Goal: Task Accomplishment & Management: Manage account settings

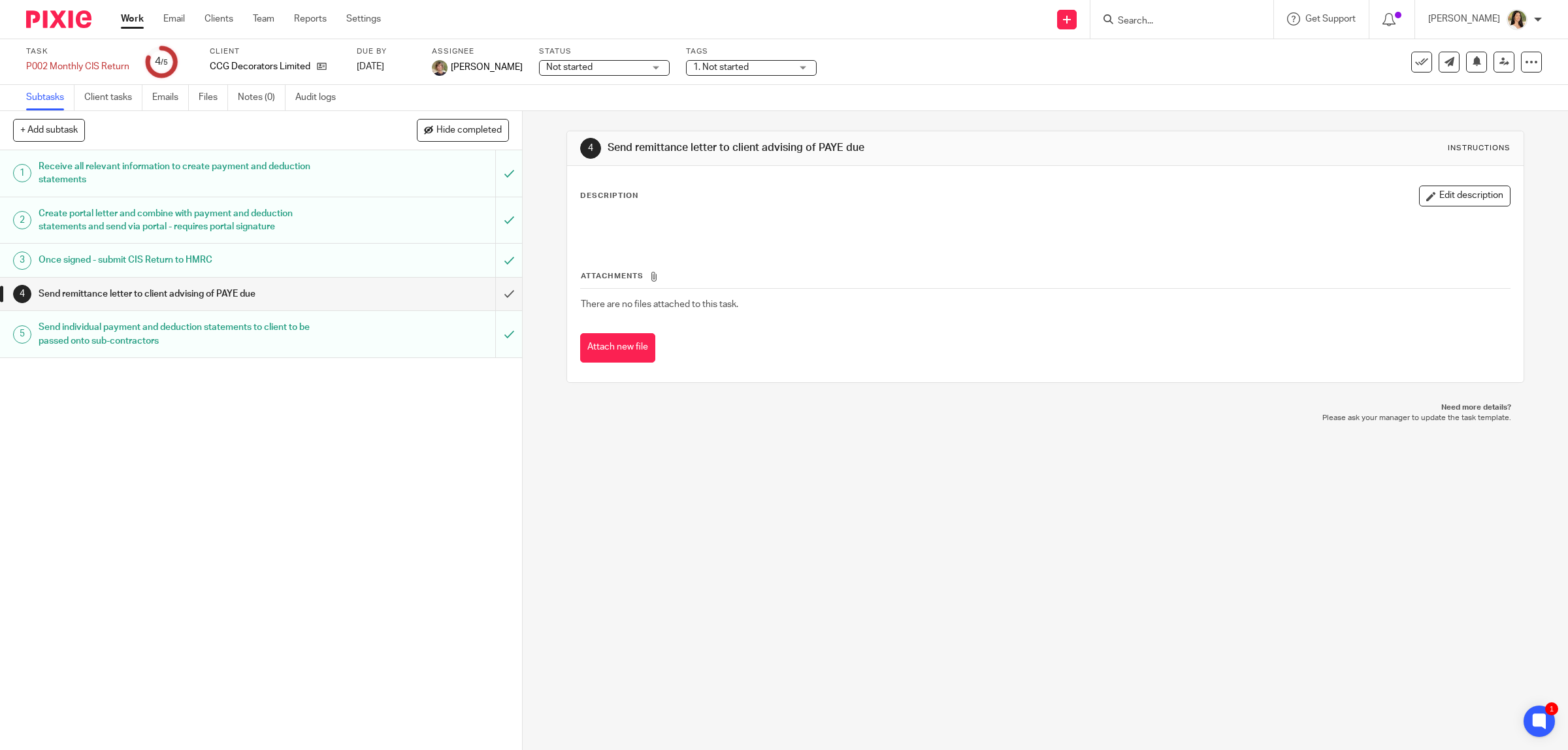
click at [141, 14] on link "Work" at bounding box center [133, 19] width 23 height 13
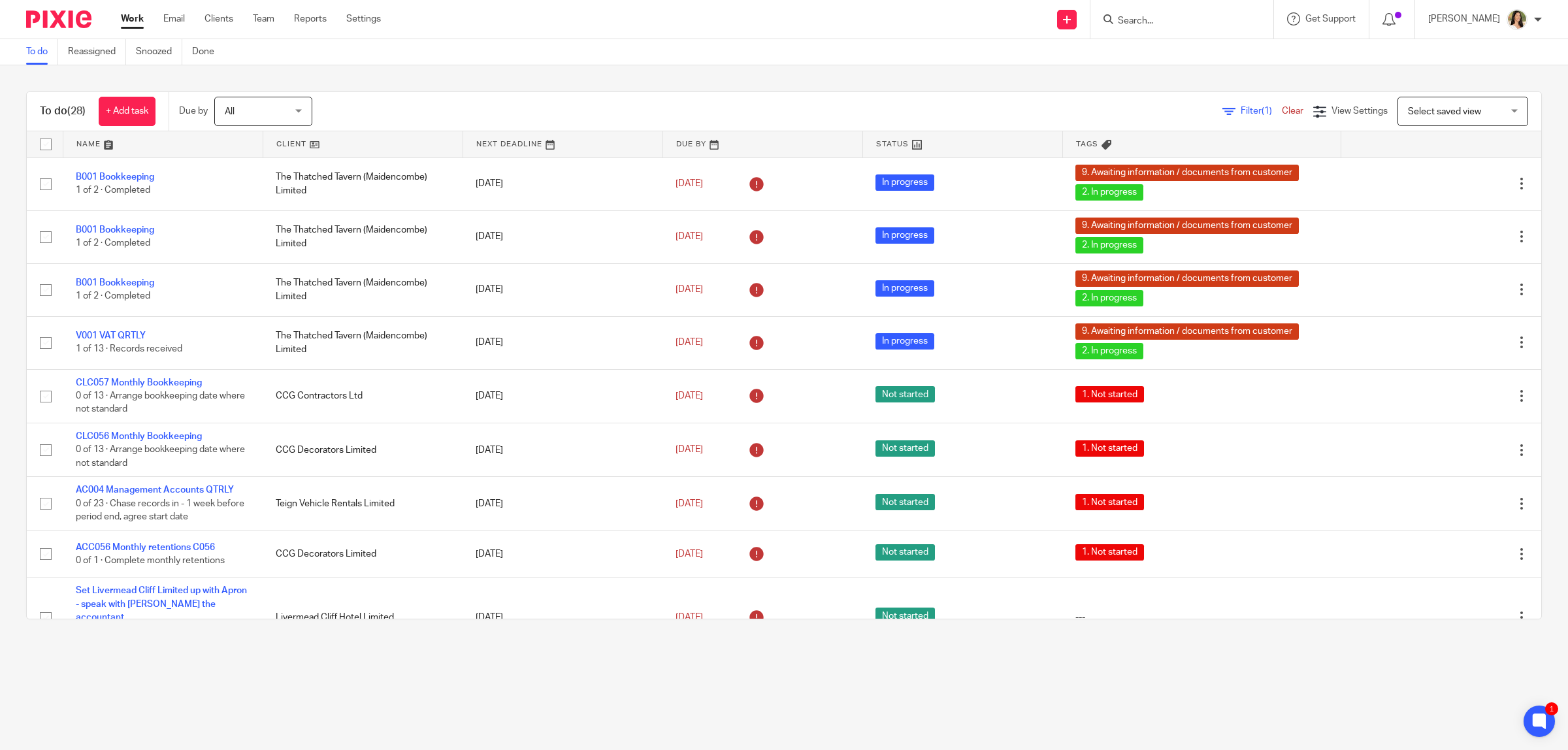
click at [135, 7] on div "Work Email Clients Team Reports Settings Work Email Clients Team Reports Settin…" at bounding box center [254, 19] width 293 height 39
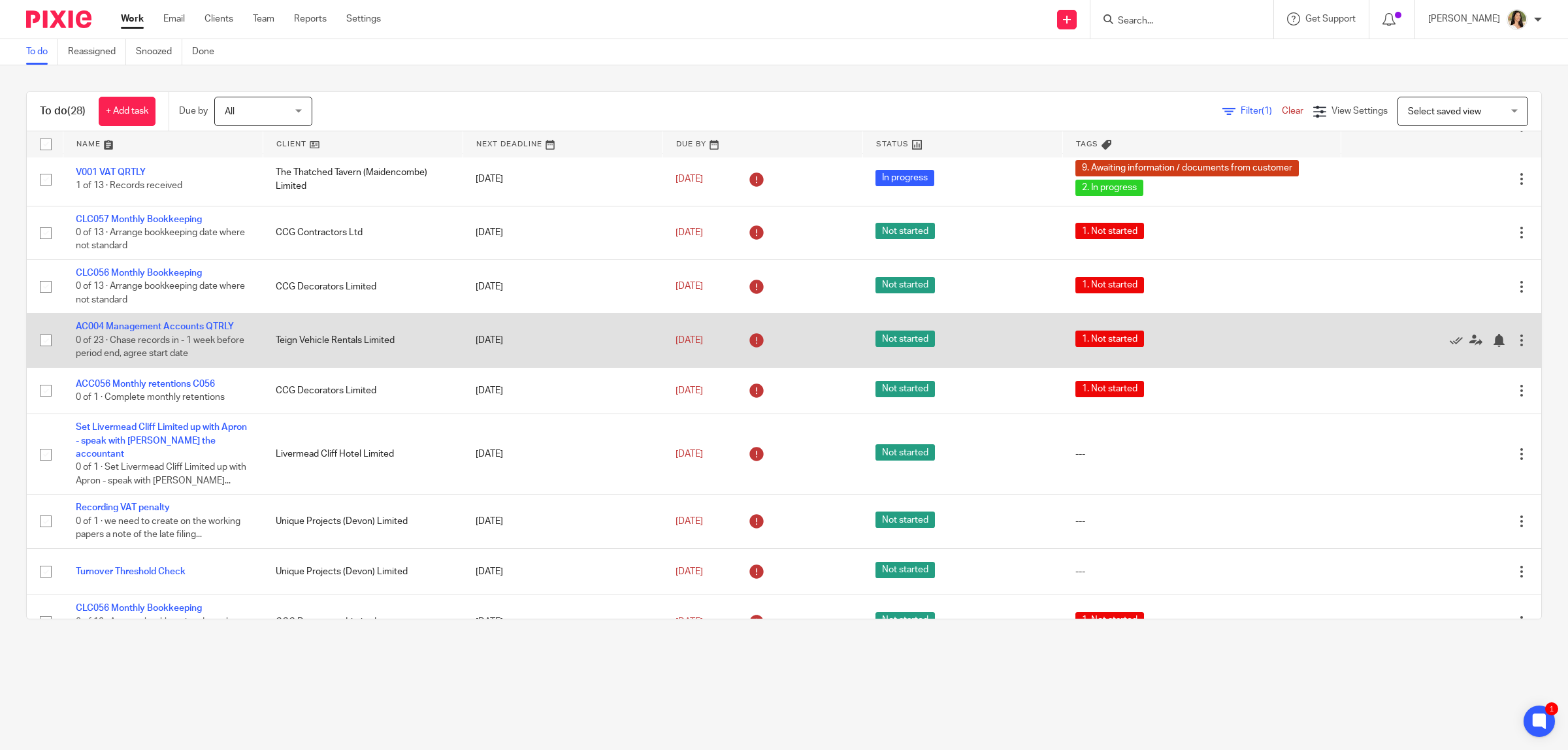
scroll to position [245, 0]
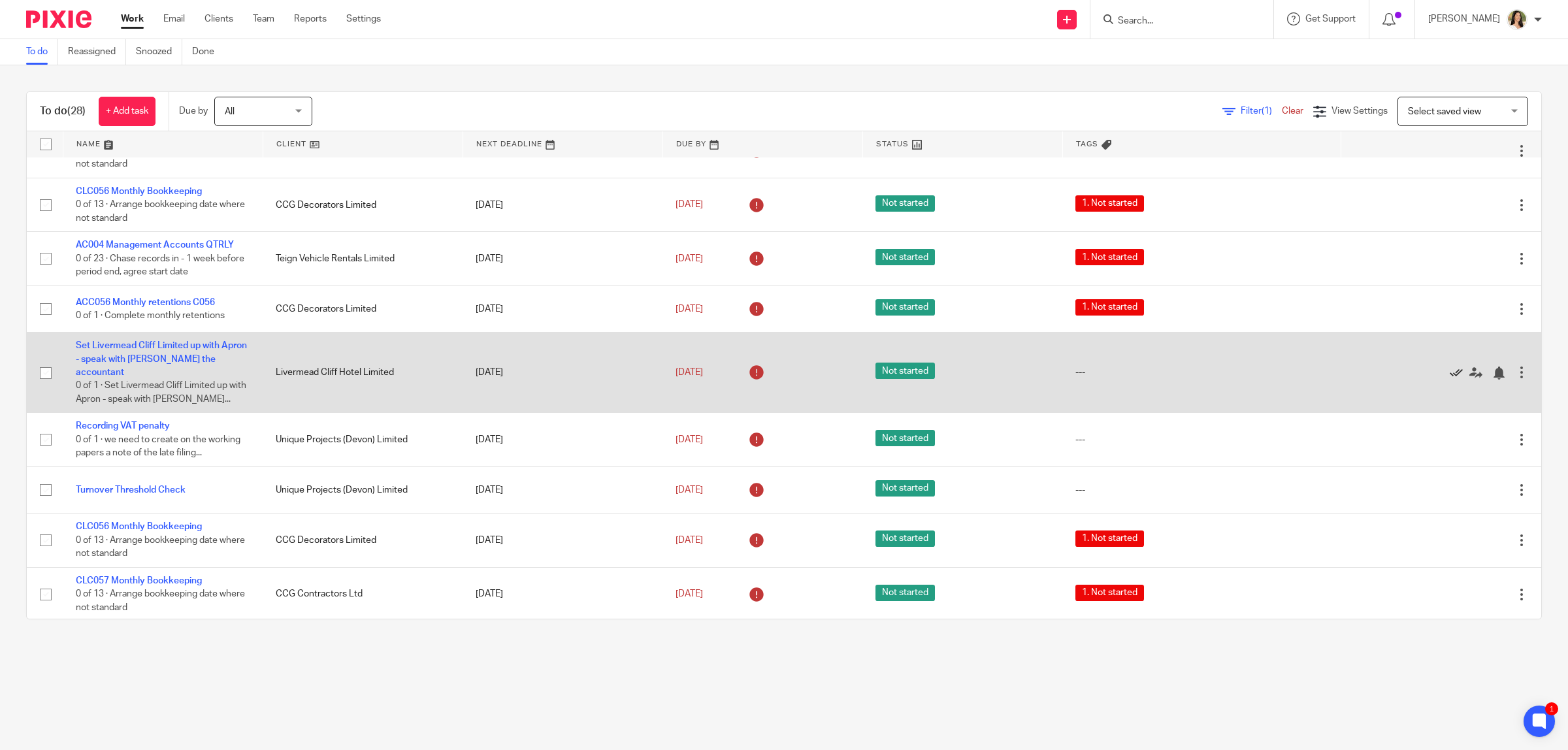
click at [1450, 373] on icon at bounding box center [1456, 373] width 13 height 13
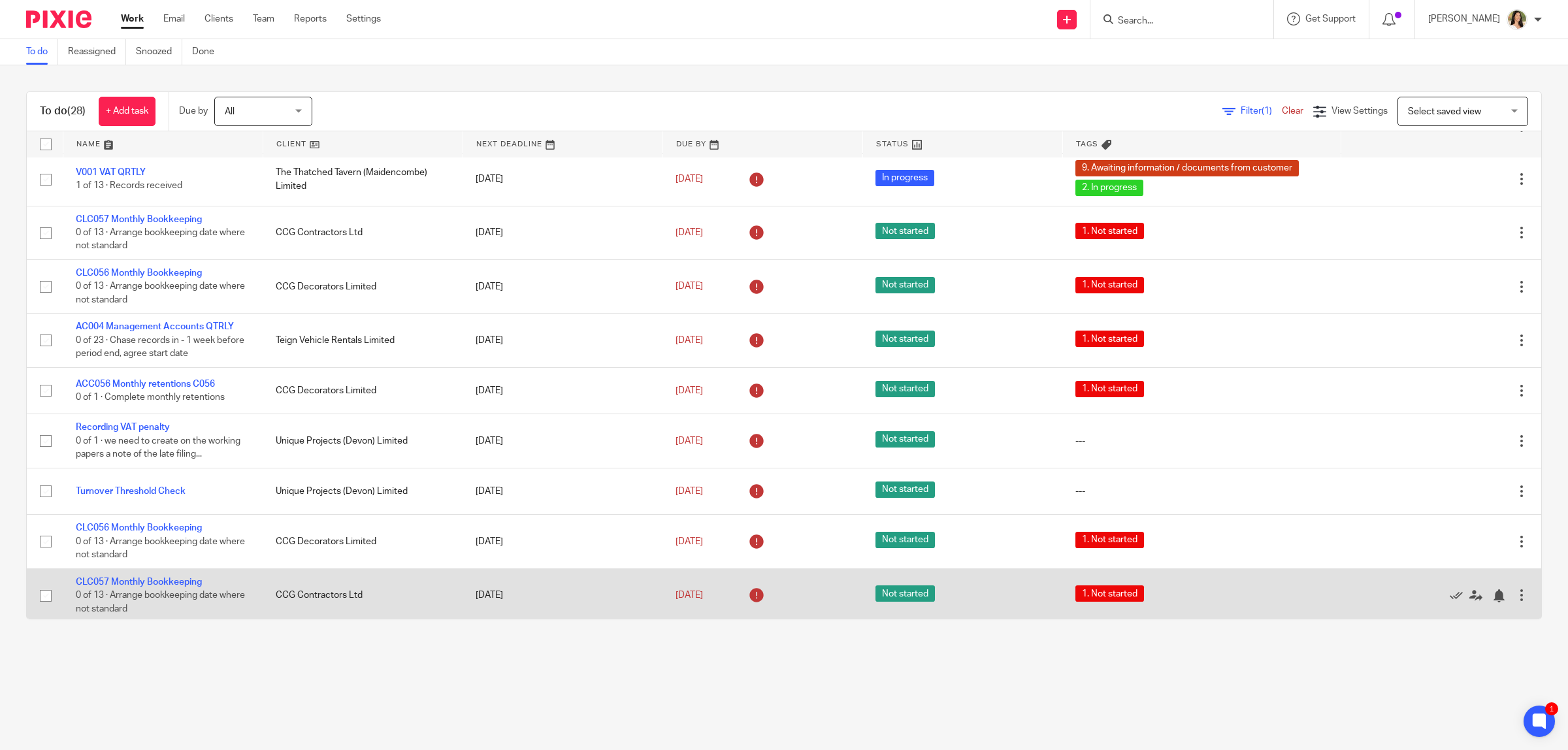
scroll to position [81, 0]
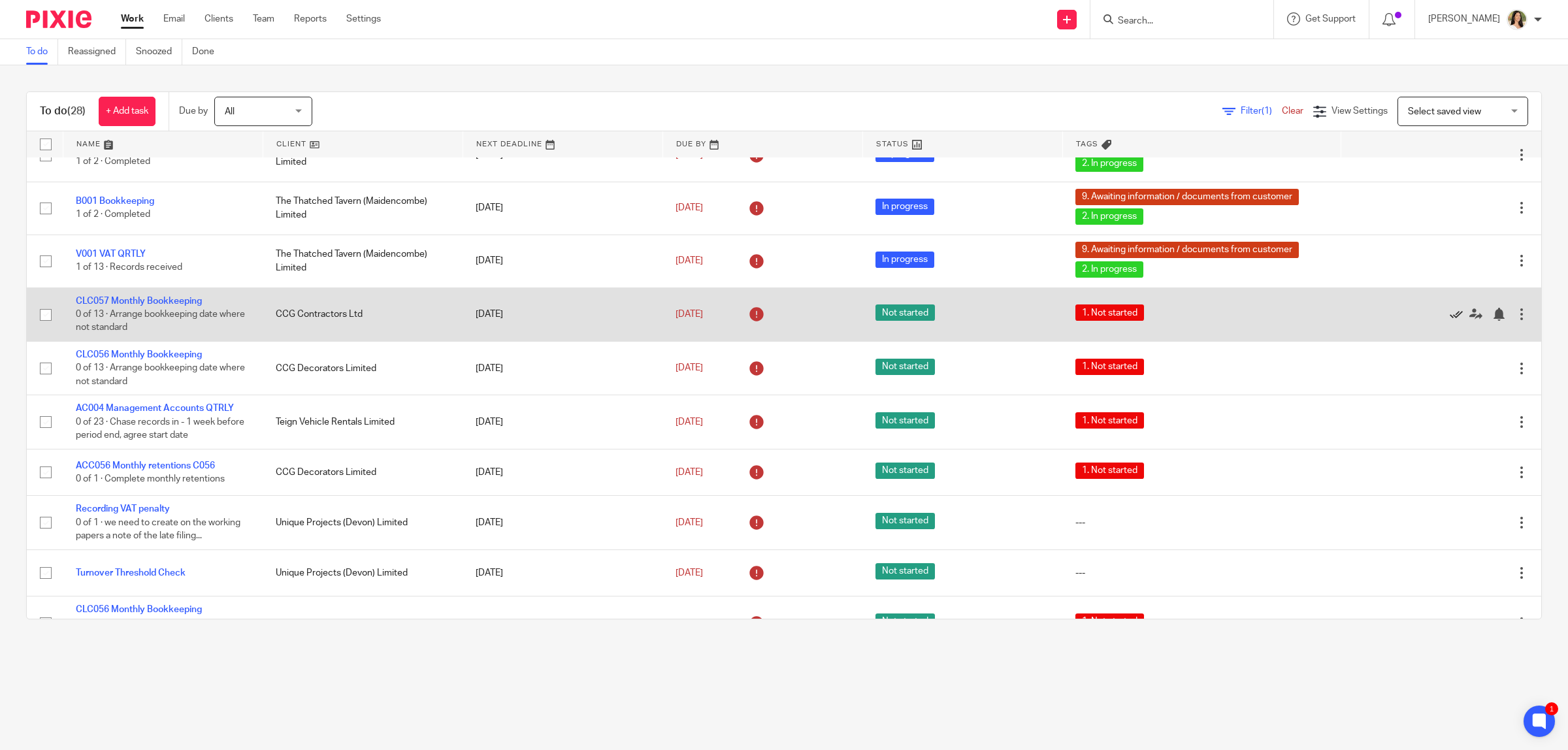
click at [1450, 314] on icon at bounding box center [1456, 314] width 13 height 13
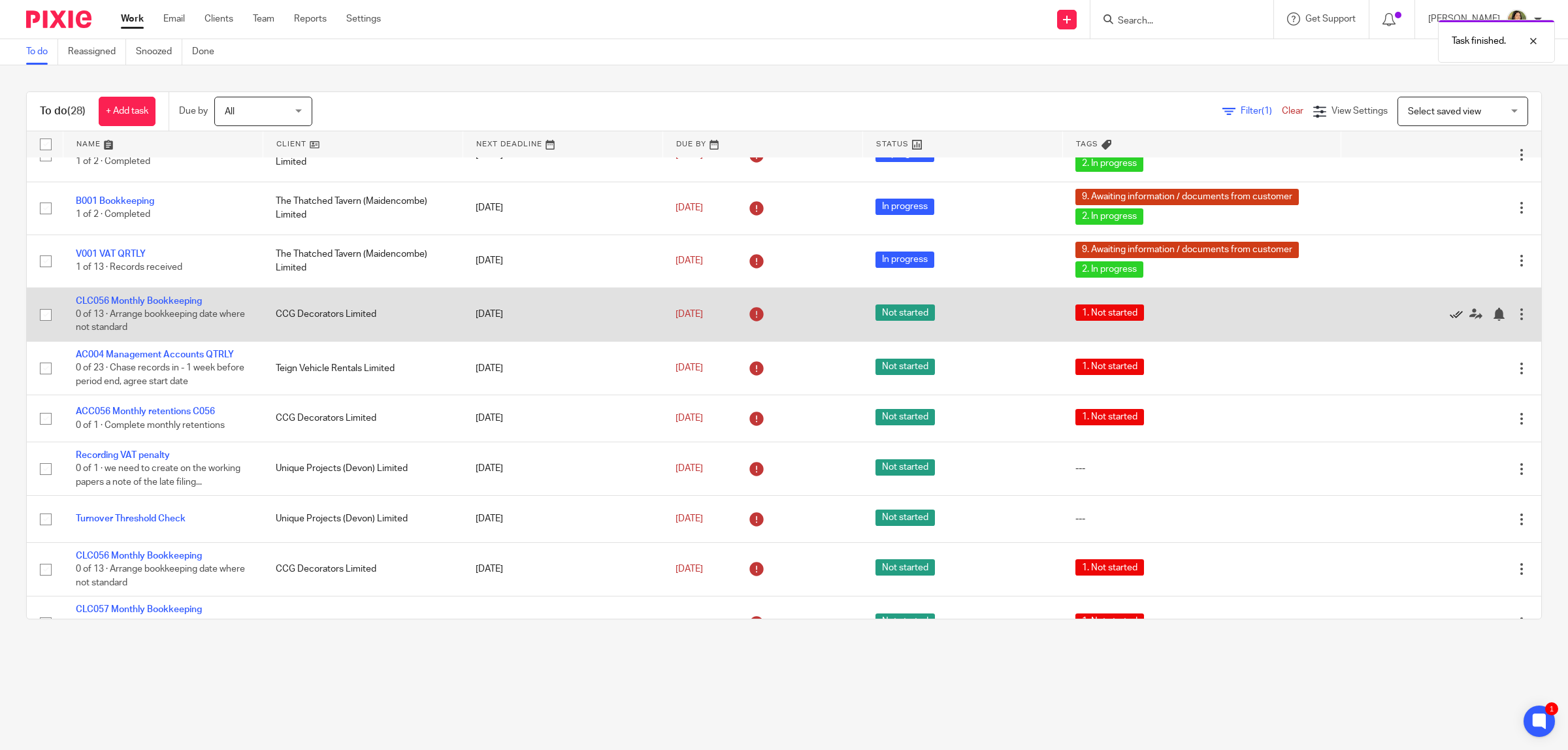
click at [1450, 314] on icon at bounding box center [1456, 314] width 13 height 13
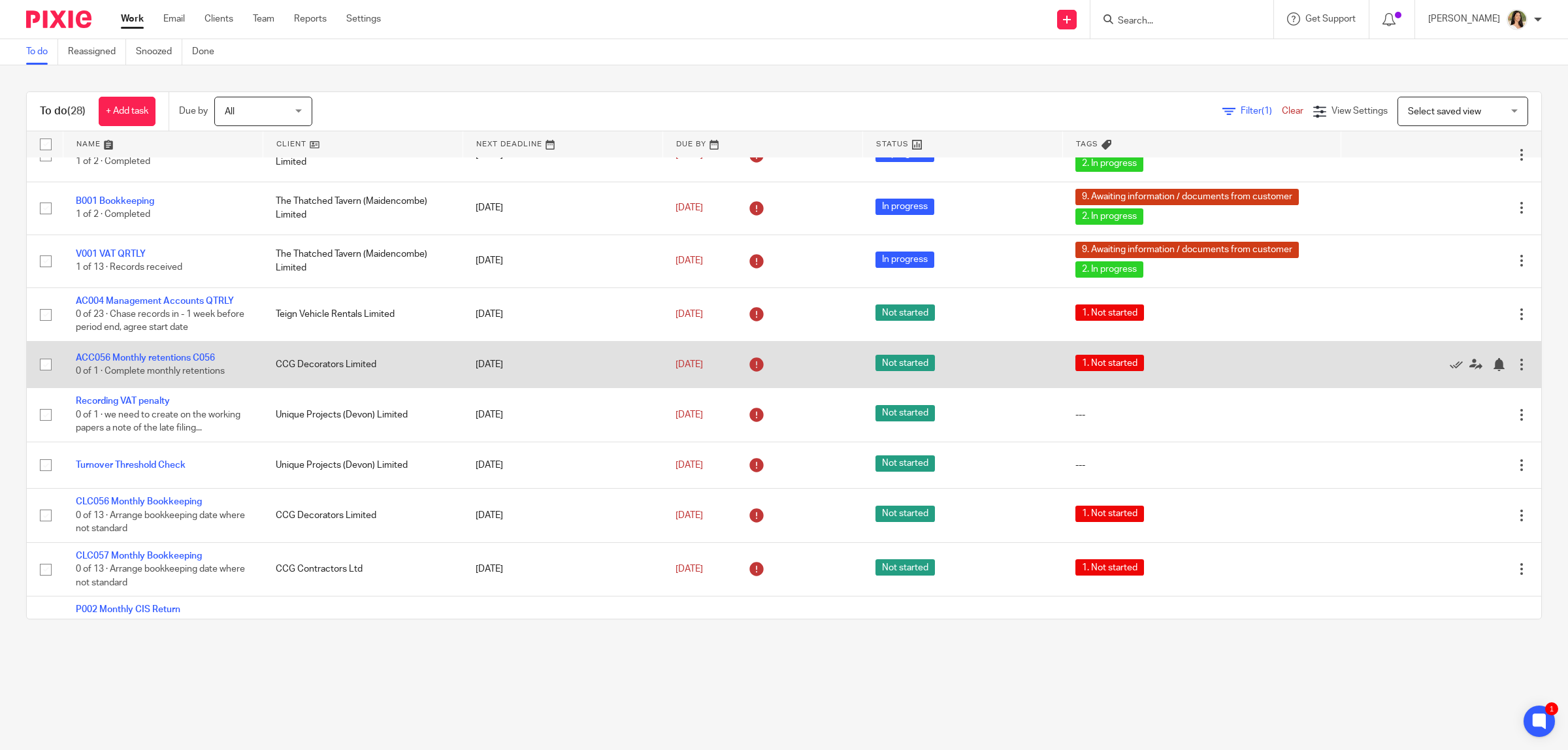
scroll to position [0, 0]
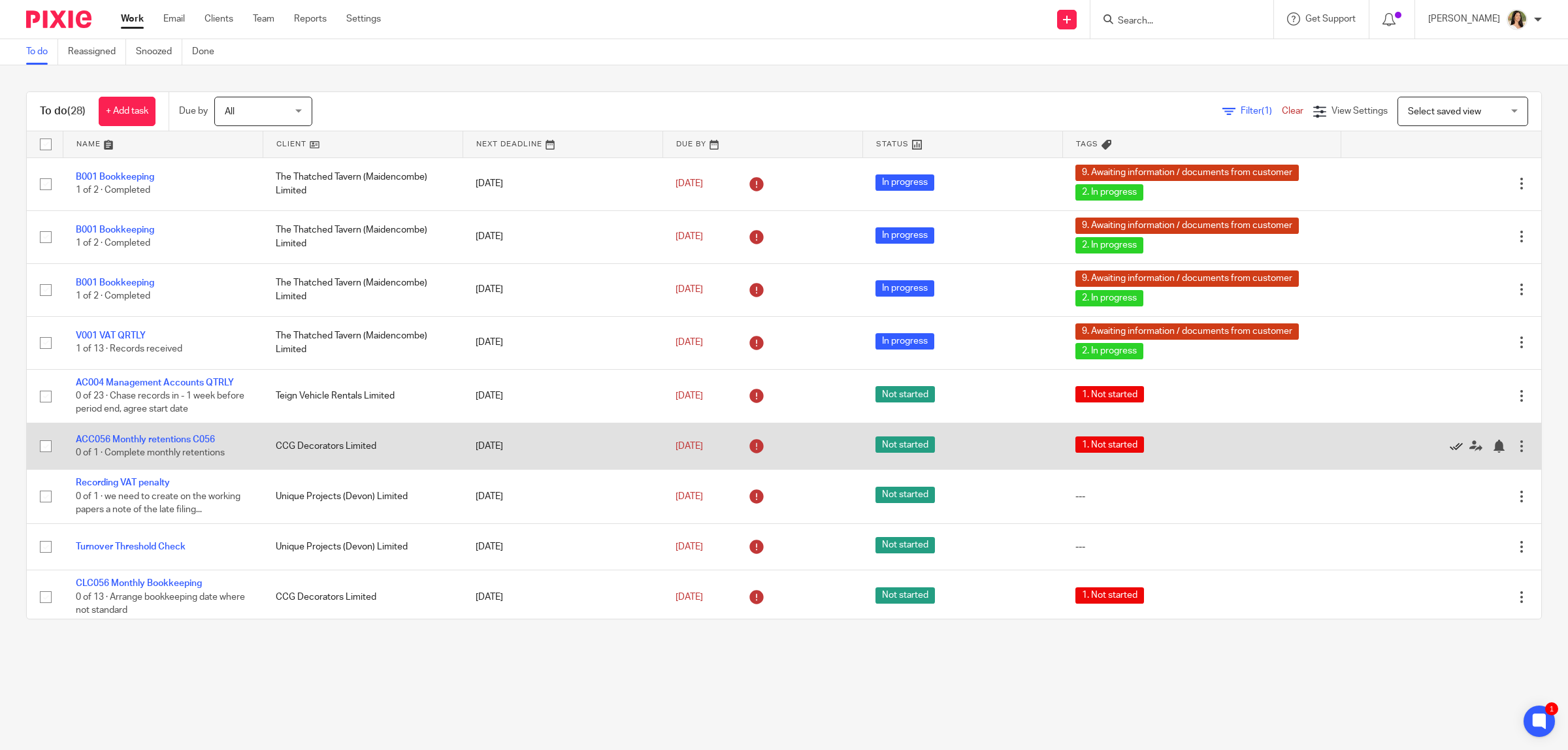
click at [1450, 448] on icon at bounding box center [1456, 446] width 13 height 13
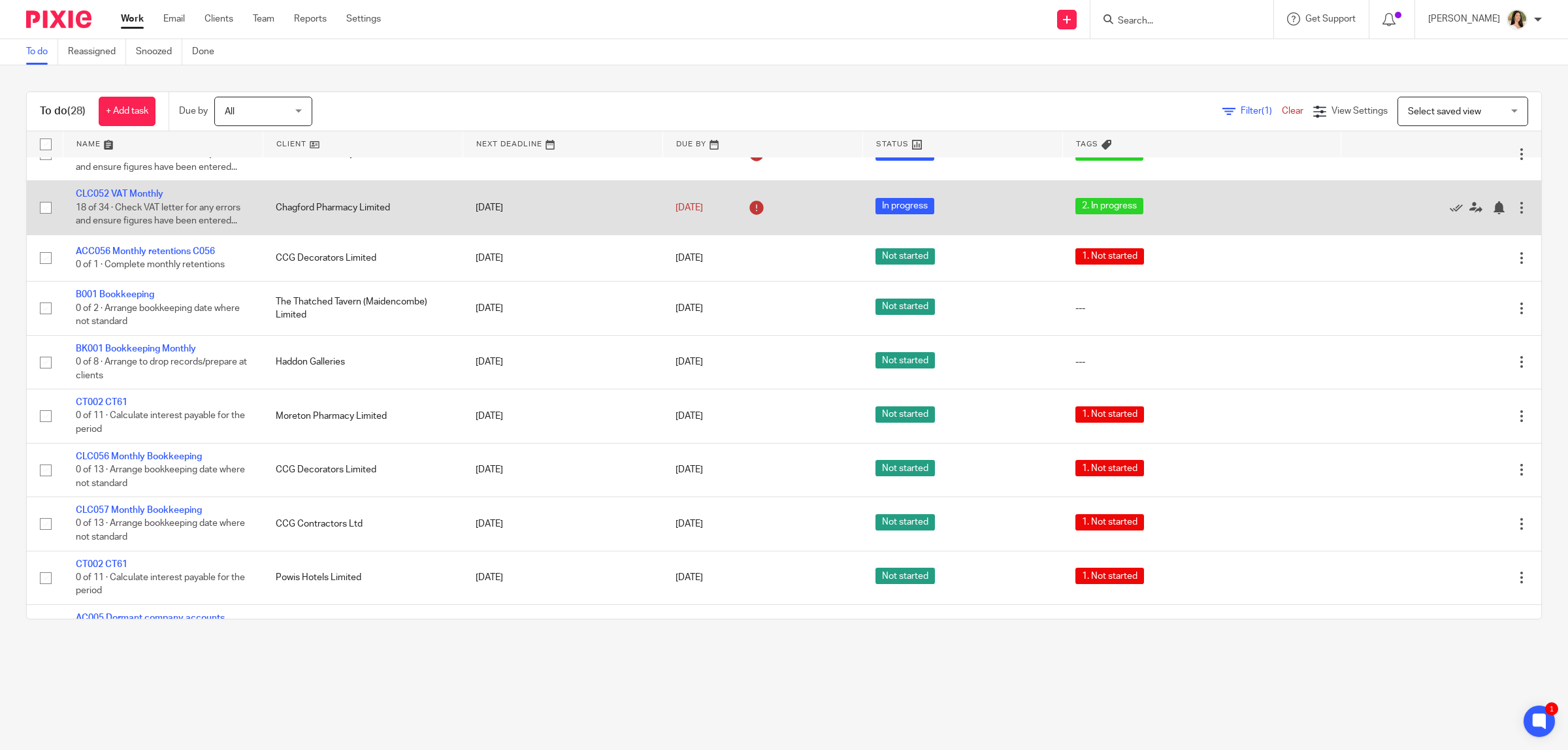
scroll to position [864, 0]
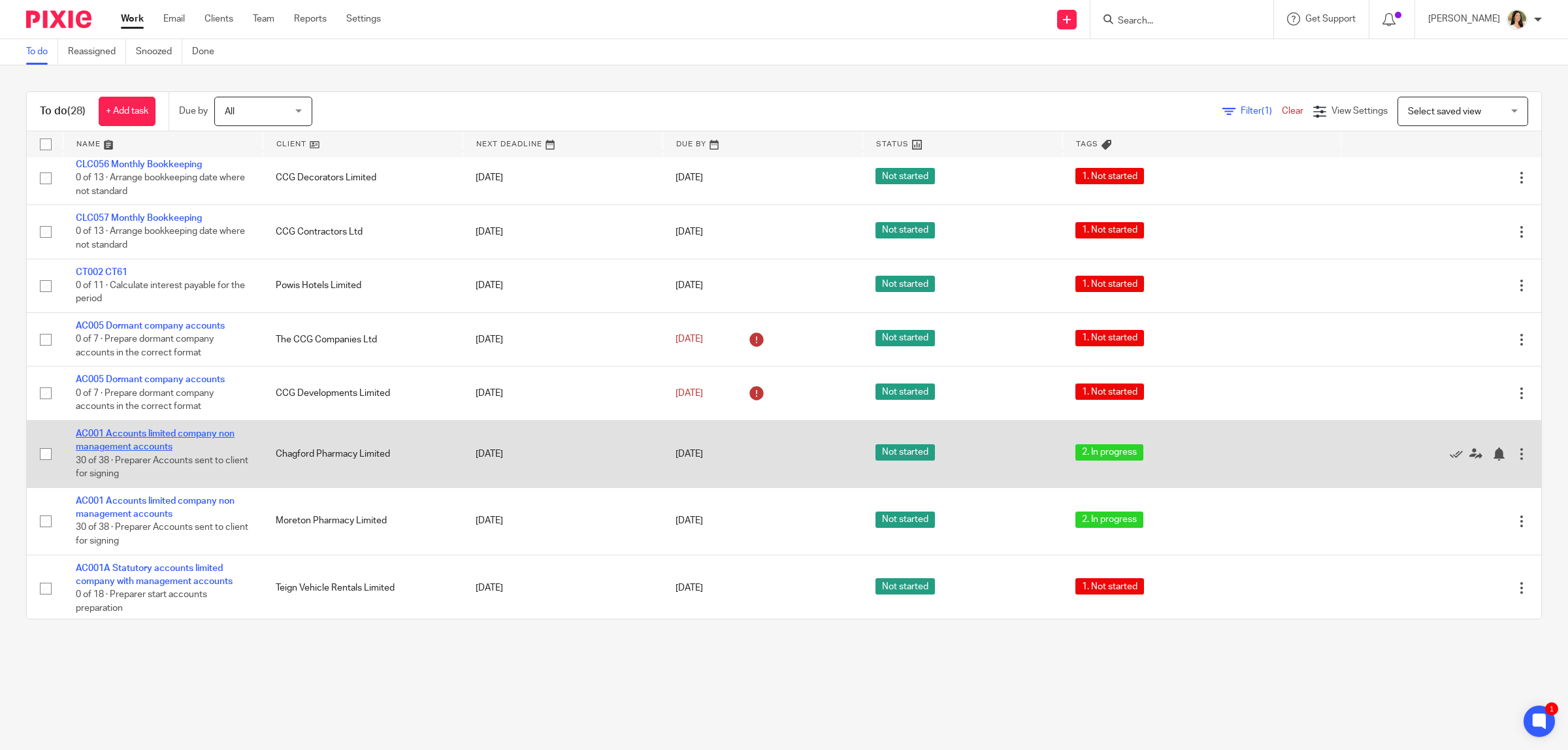
click at [195, 429] on link "AC001 Accounts limited company non management accounts" at bounding box center [155, 440] width 158 height 22
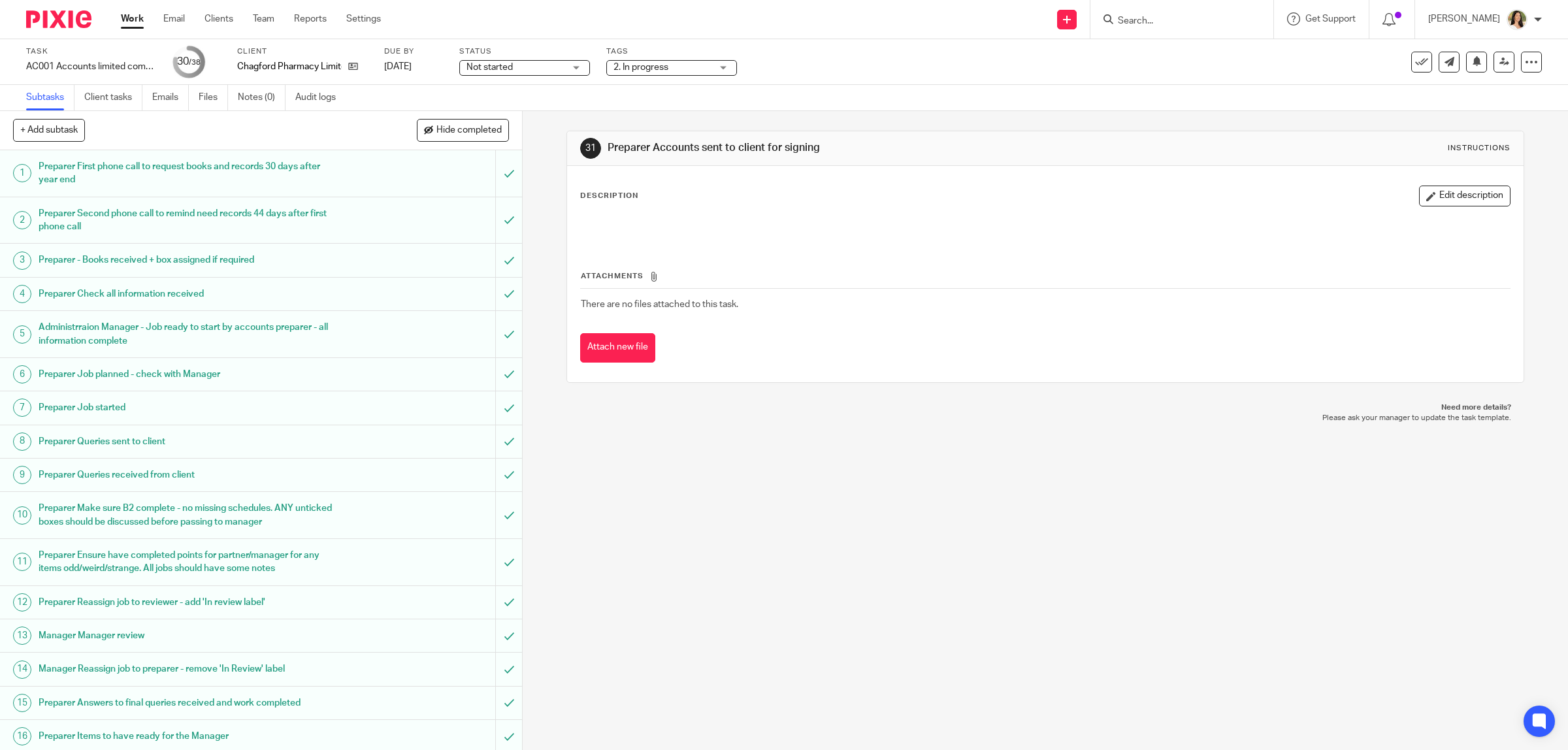
scroll to position [794, 0]
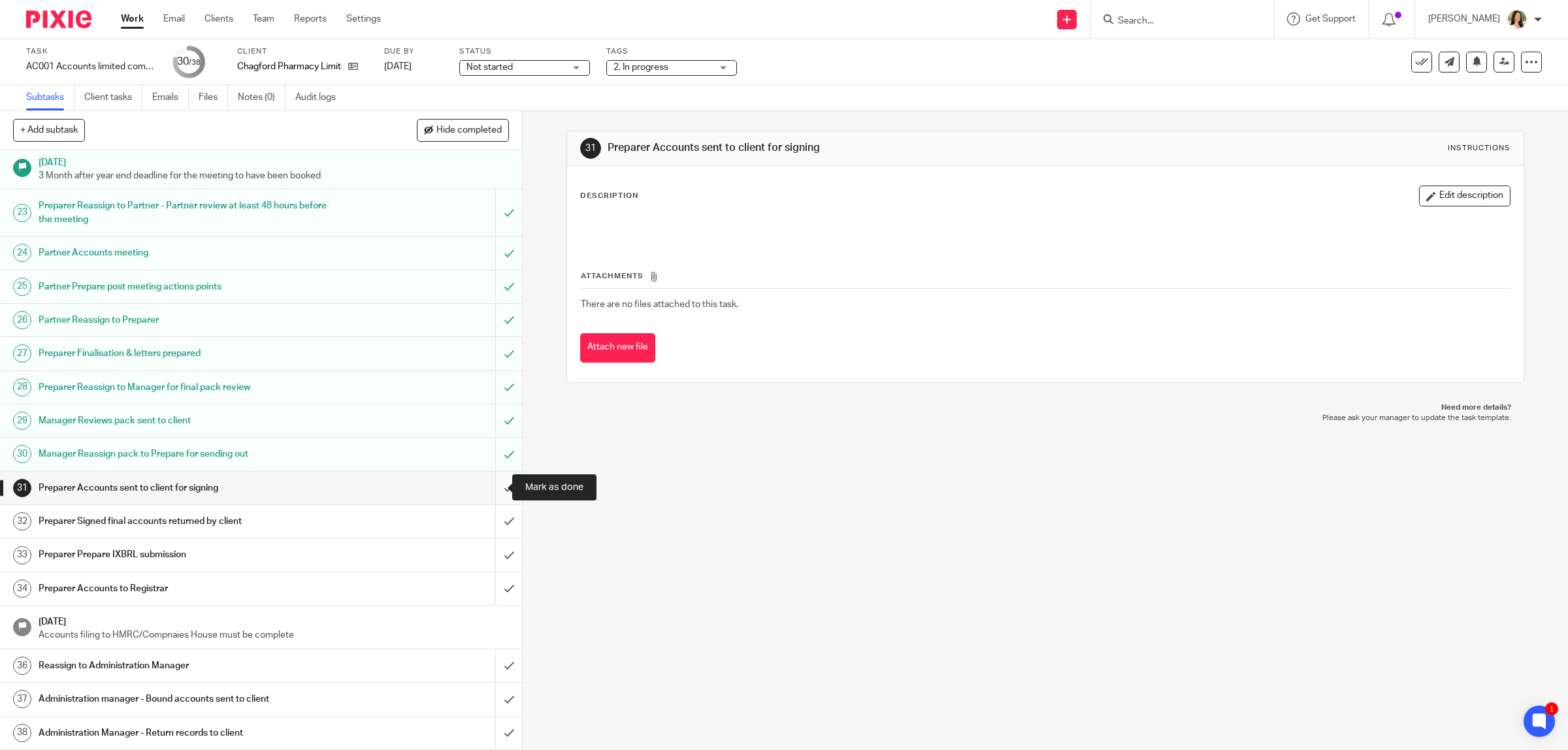
click at [491, 484] on input "submit" at bounding box center [261, 488] width 522 height 33
click at [498, 508] on input "submit" at bounding box center [261, 521] width 522 height 33
click at [495, 553] on input "submit" at bounding box center [261, 554] width 522 height 33
click at [493, 590] on input "submit" at bounding box center [261, 588] width 522 height 33
click at [491, 659] on input "submit" at bounding box center [261, 666] width 522 height 33
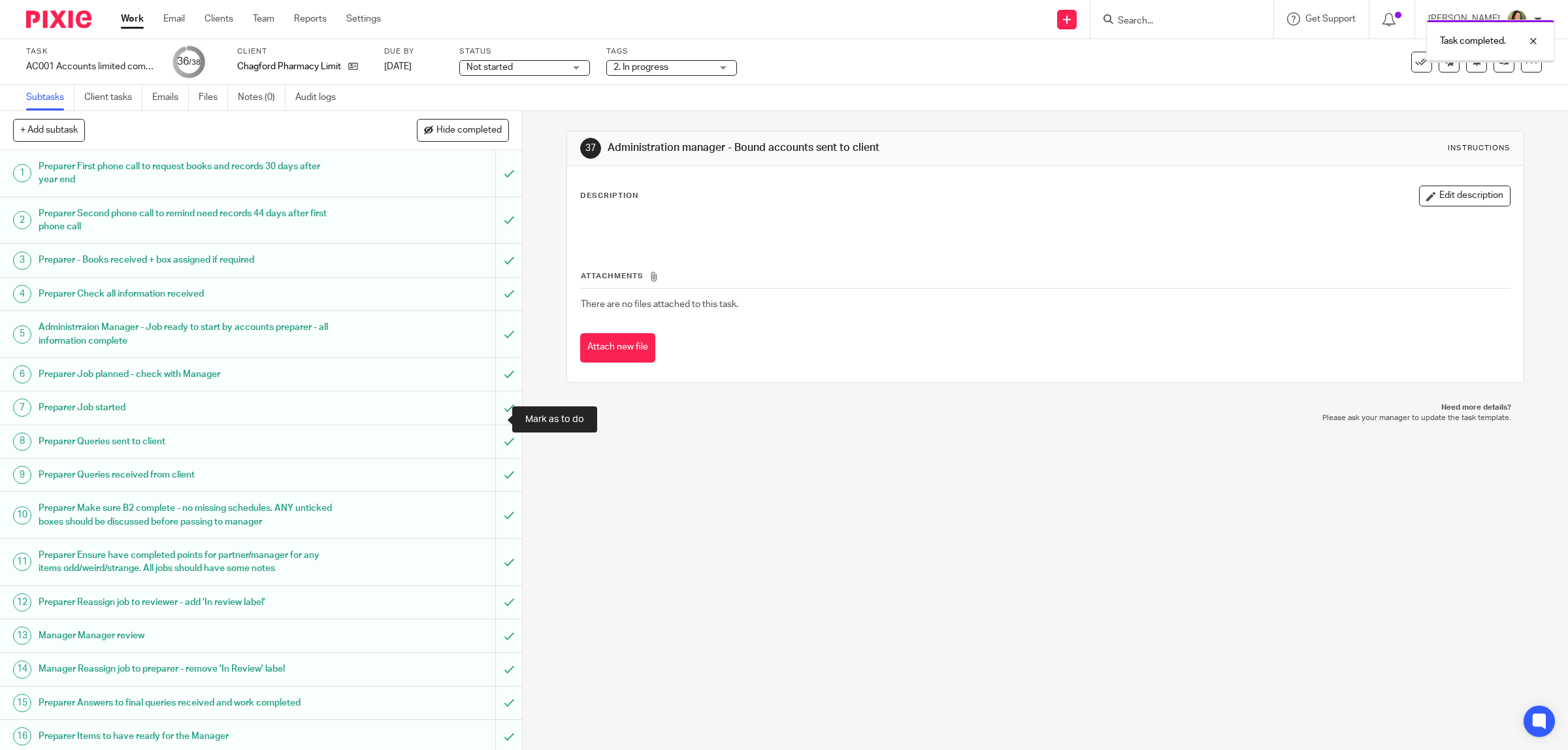
scroll to position [794, 0]
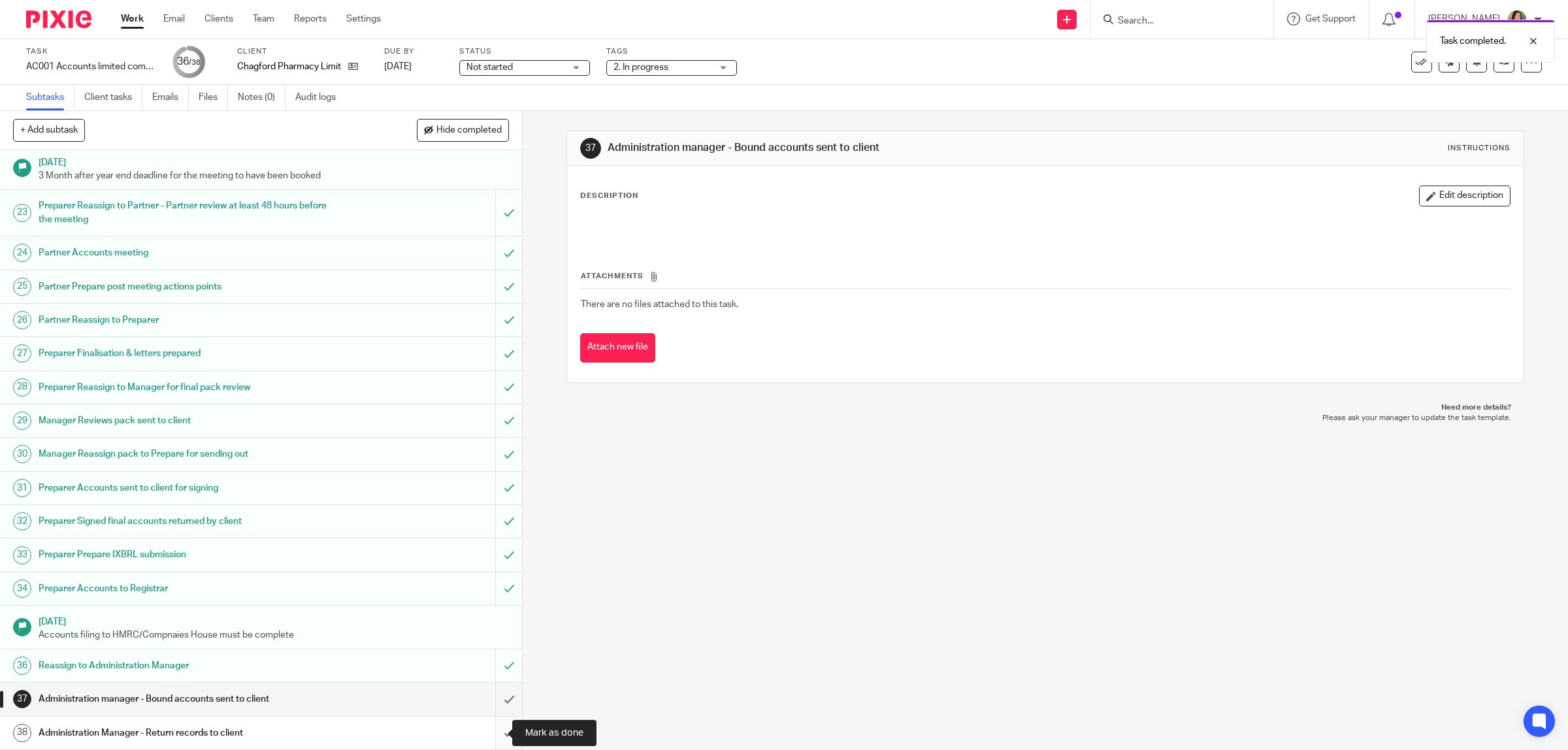
click at [485, 737] on input "submit" at bounding box center [261, 733] width 522 height 33
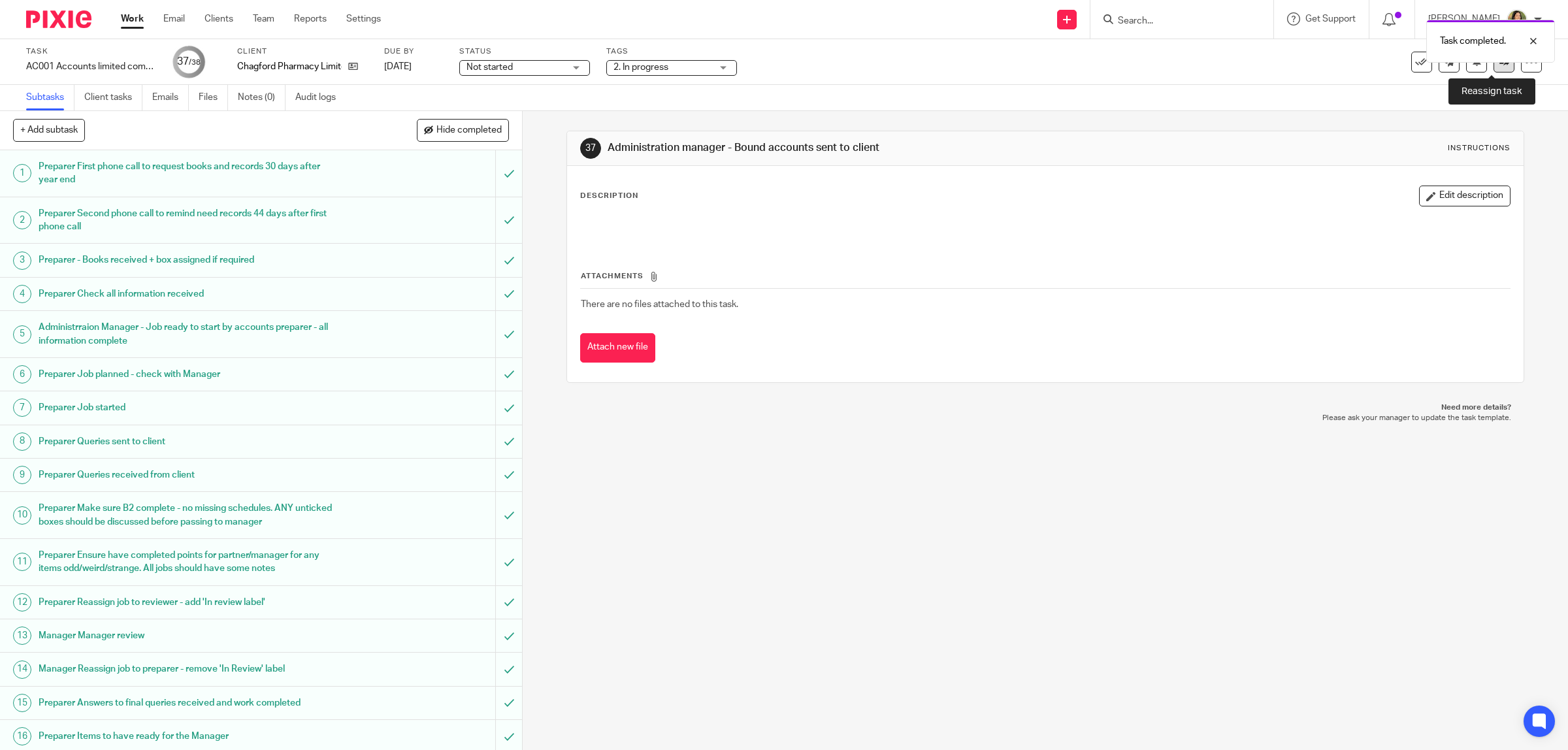
click at [1500, 64] on icon at bounding box center [1504, 61] width 10 height 10
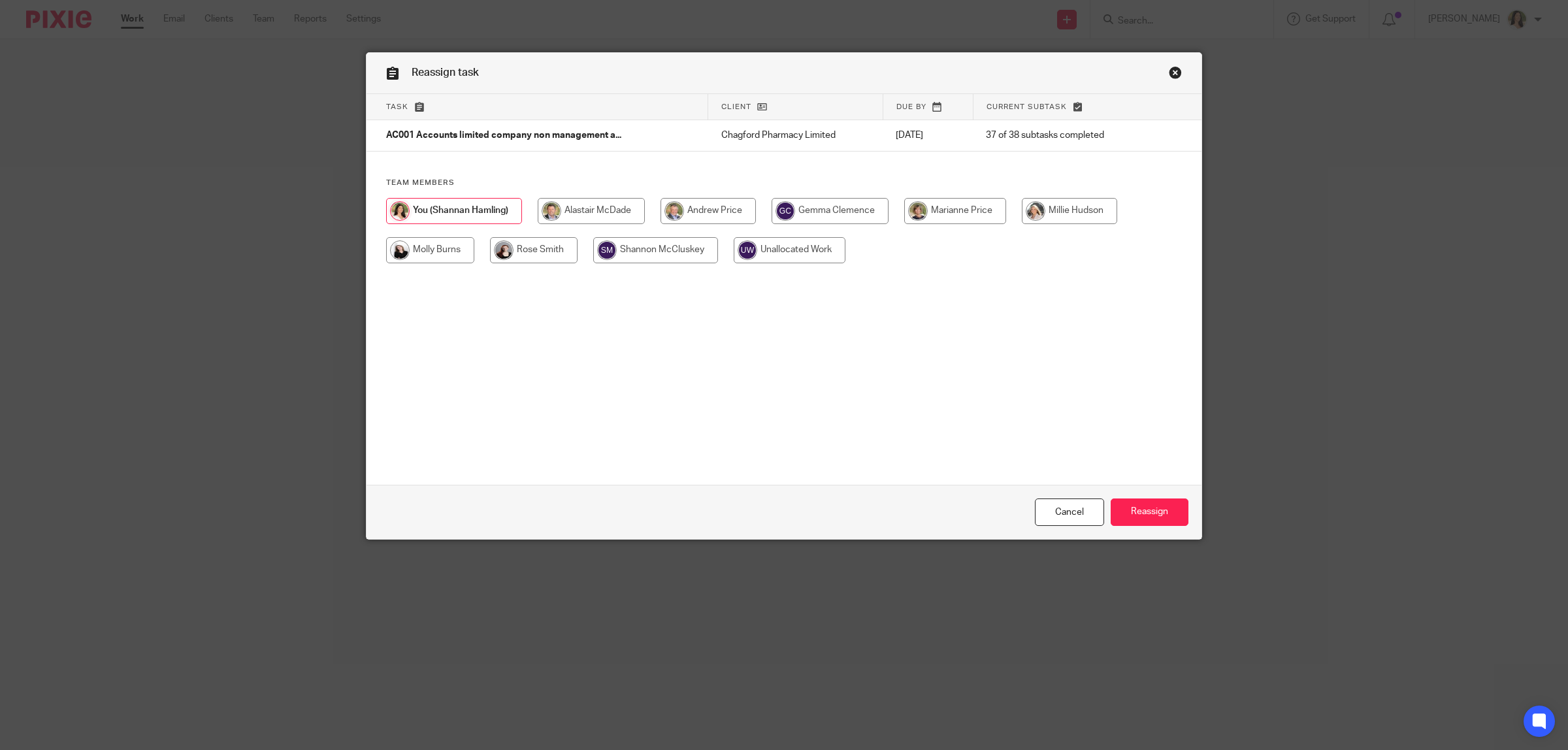
click at [977, 217] on input "radio" at bounding box center [954, 212] width 102 height 27
radio input "true"
click at [1139, 521] on input "Reassign" at bounding box center [1150, 513] width 78 height 28
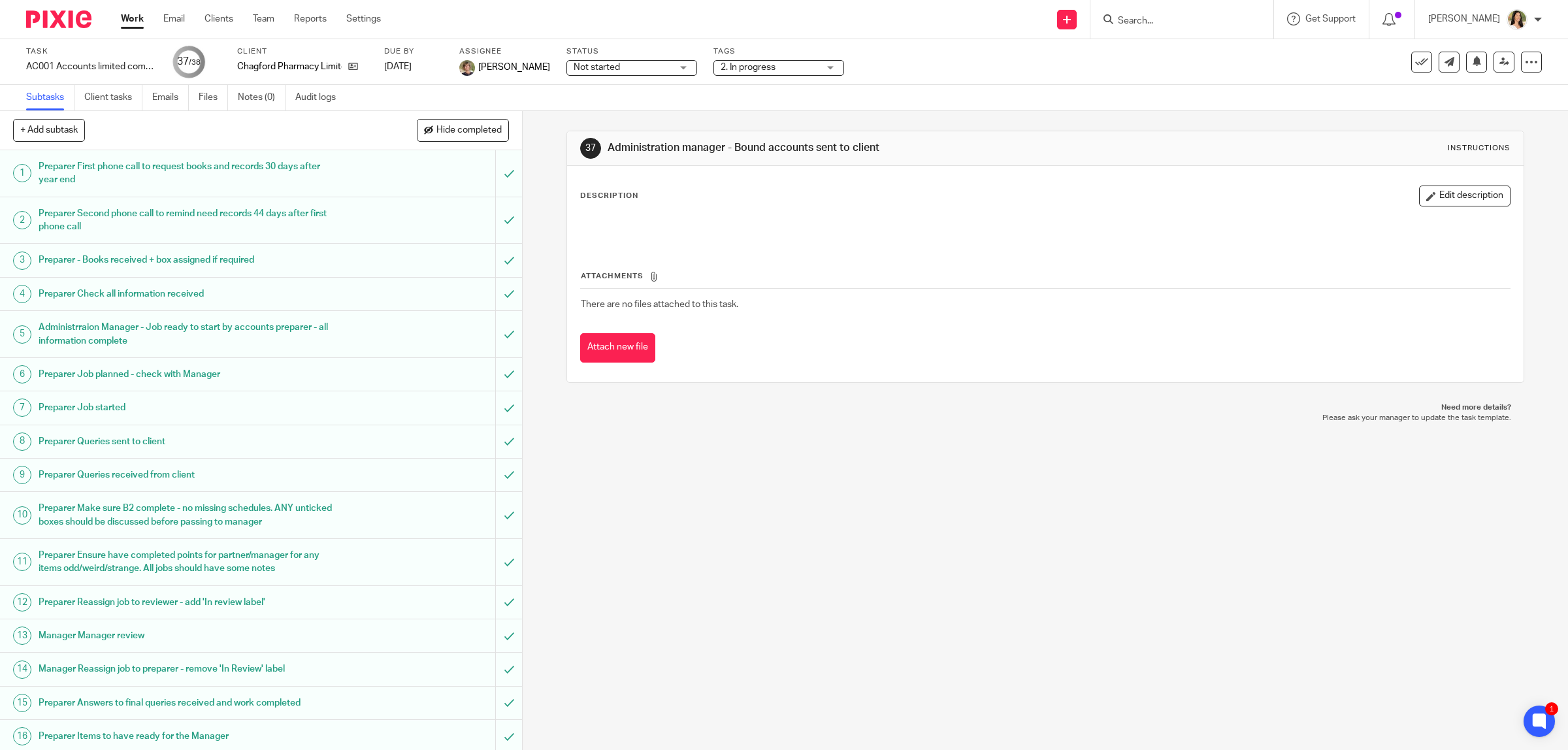
click at [141, 9] on div "Work Email Clients Team Reports Settings Work Email Clients Team Reports Settin…" at bounding box center [254, 19] width 293 height 39
click at [135, 21] on link "Work" at bounding box center [133, 19] width 23 height 13
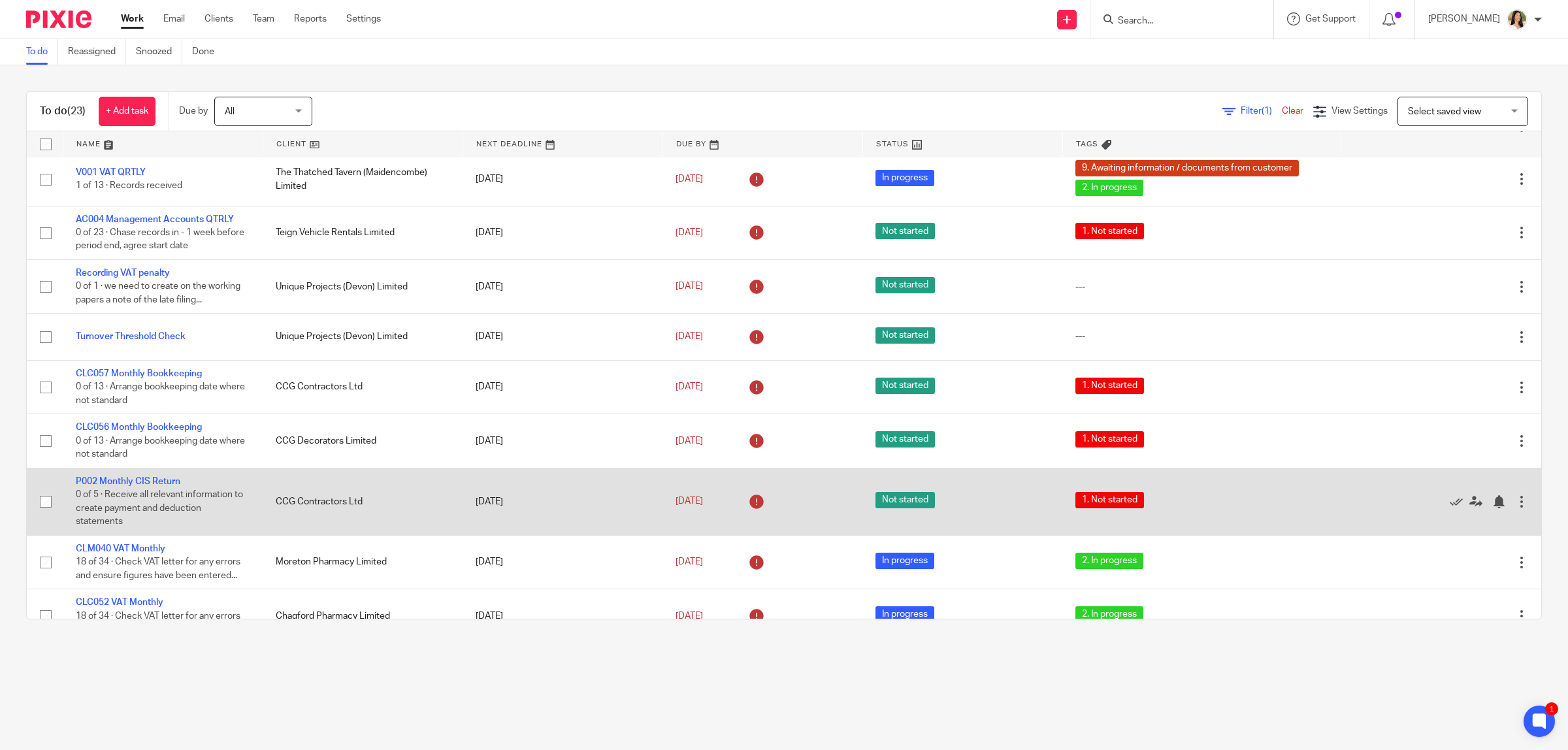
scroll to position [245, 0]
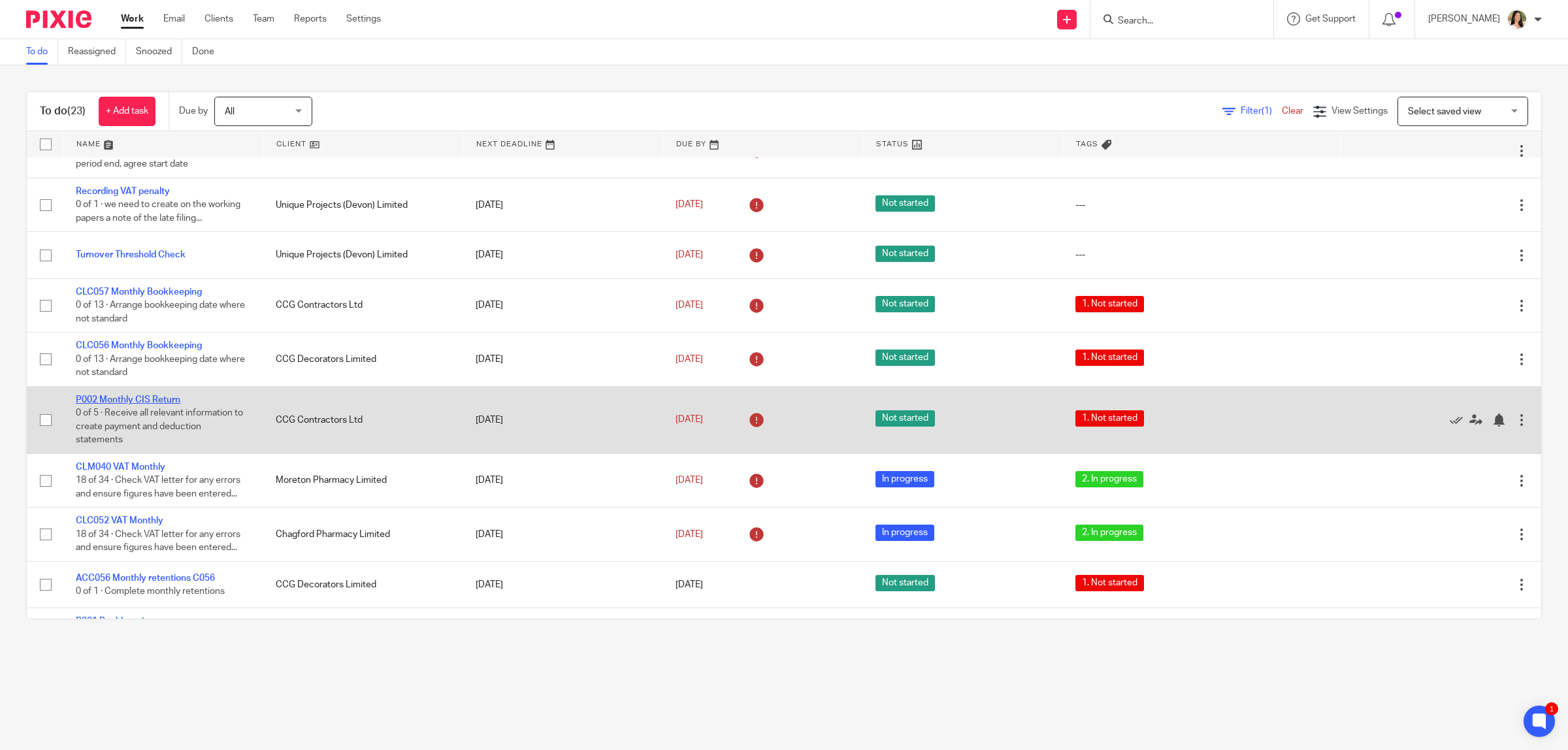
click at [158, 398] on link "P002 Monthly CIS Return" at bounding box center [128, 399] width 104 height 9
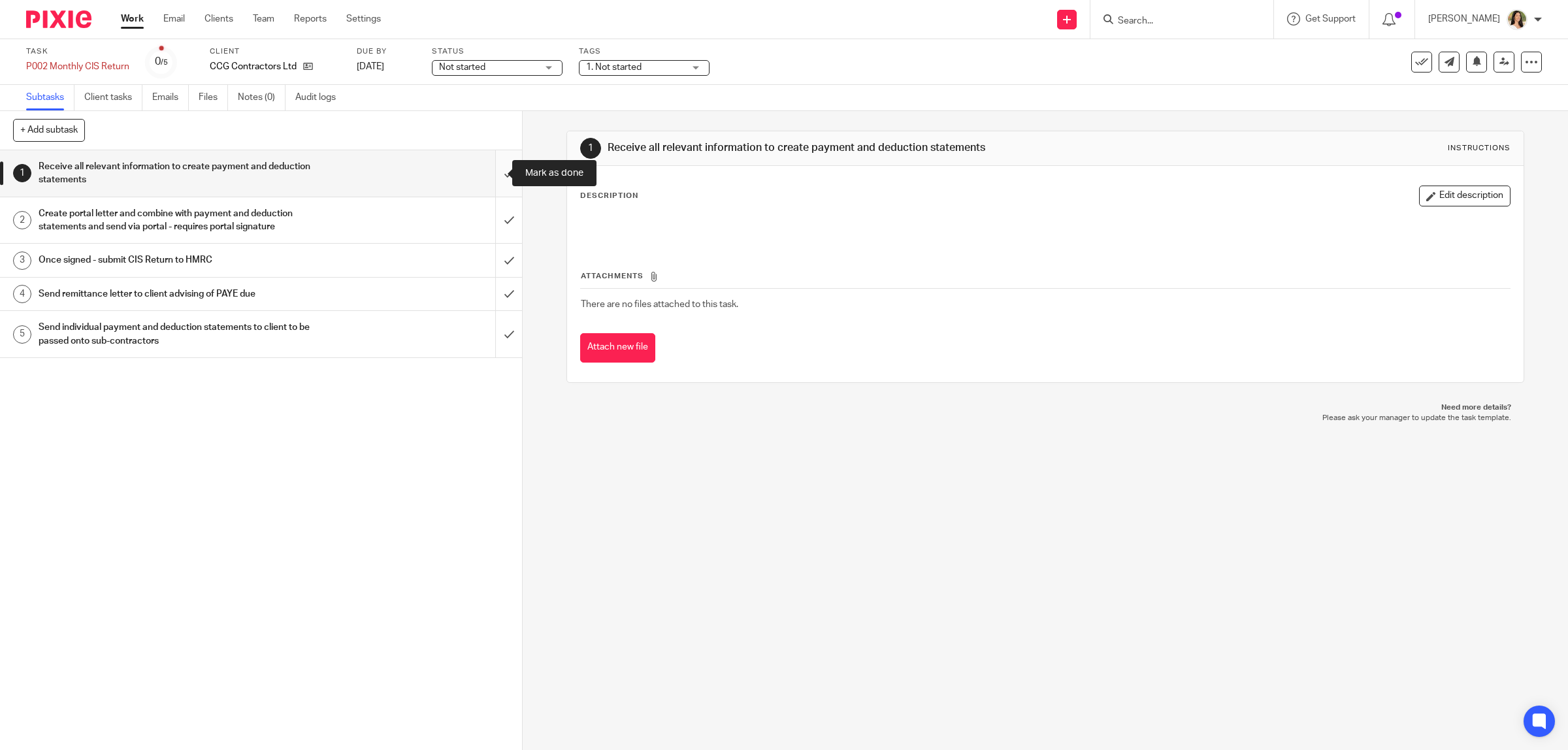
click at [498, 174] on input "submit" at bounding box center [261, 174] width 522 height 46
click at [497, 211] on input "submit" at bounding box center [261, 220] width 522 height 46
click at [497, 257] on input "submit" at bounding box center [261, 259] width 522 height 33
click at [485, 328] on input "submit" at bounding box center [261, 334] width 522 height 46
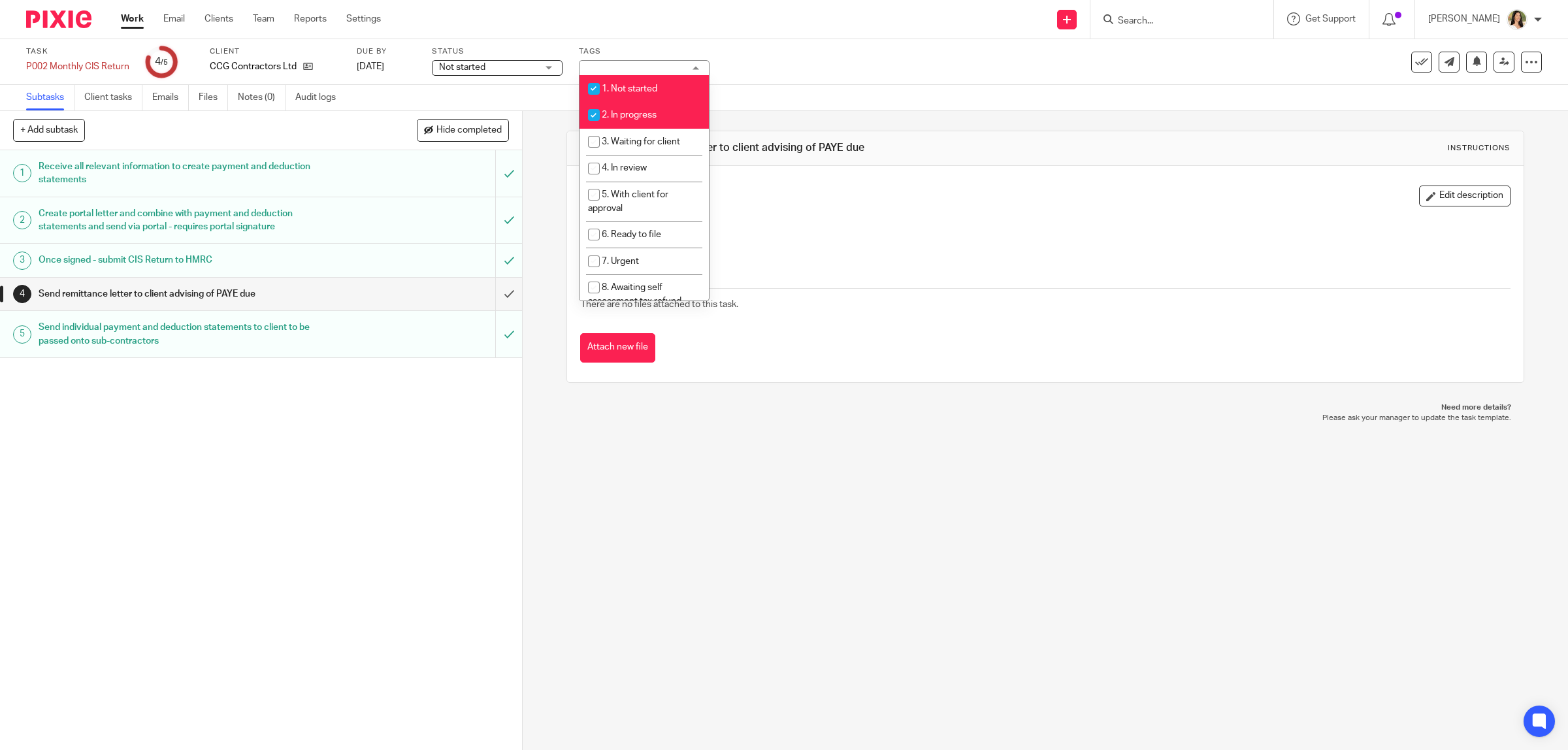
click at [640, 92] on li "1. Not started" at bounding box center [645, 89] width 129 height 27
checkbox input "false"
click at [547, 58] on div "Status Not started Not started Not started In progress 1" at bounding box center [498, 61] width 131 height 31
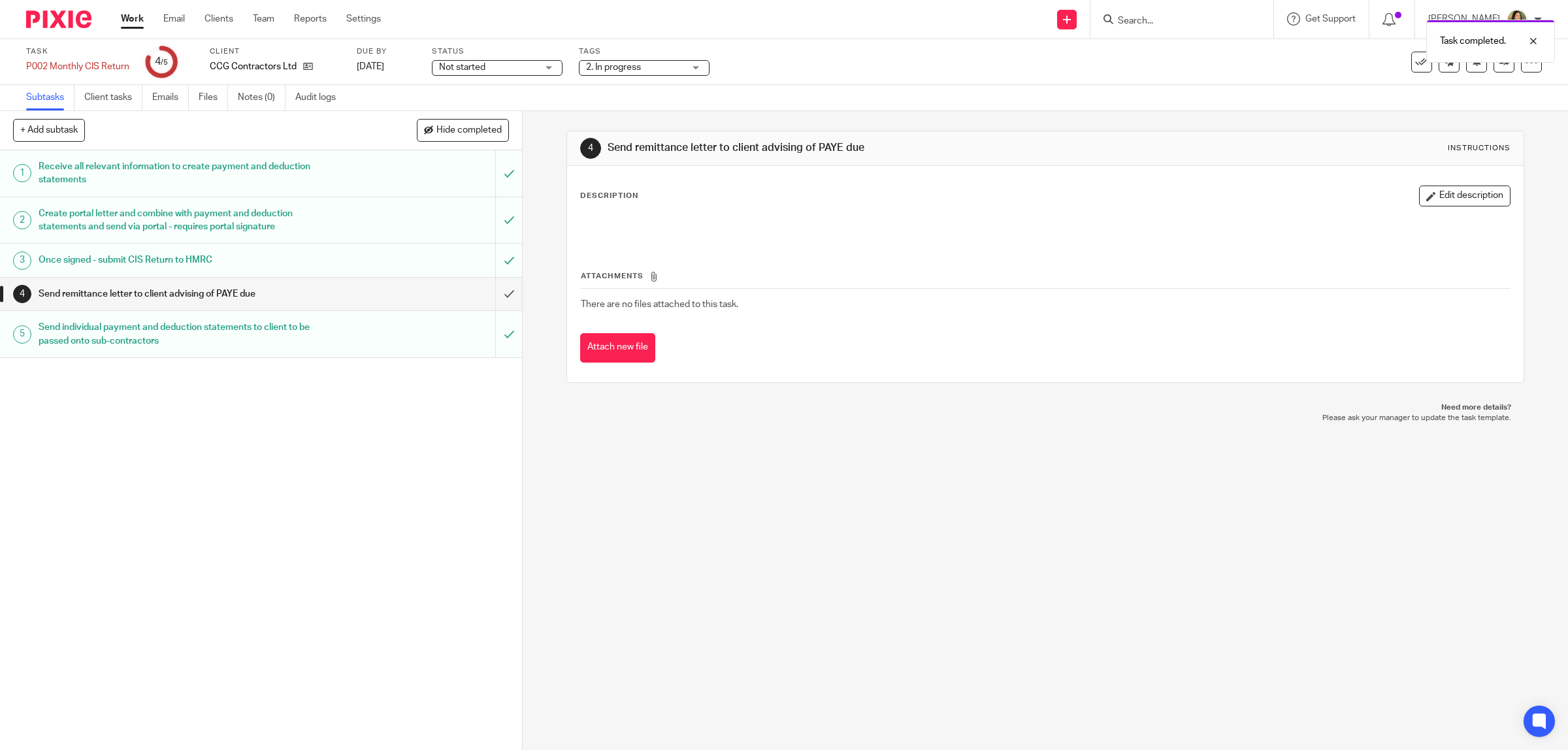
click at [483, 72] on span "Not started" at bounding box center [488, 67] width 98 height 13
click at [464, 115] on span "In progress" at bounding box center [464, 115] width 46 height 9
click at [922, 81] on div "Task P002 Monthly CIS Return Save P002 Monthly CIS Return 4 /5 Client CCG Contr…" at bounding box center [784, 62] width 1568 height 46
click at [1493, 63] on div "Task completed." at bounding box center [1490, 41] width 128 height 43
click at [1494, 66] on link at bounding box center [1504, 62] width 21 height 21
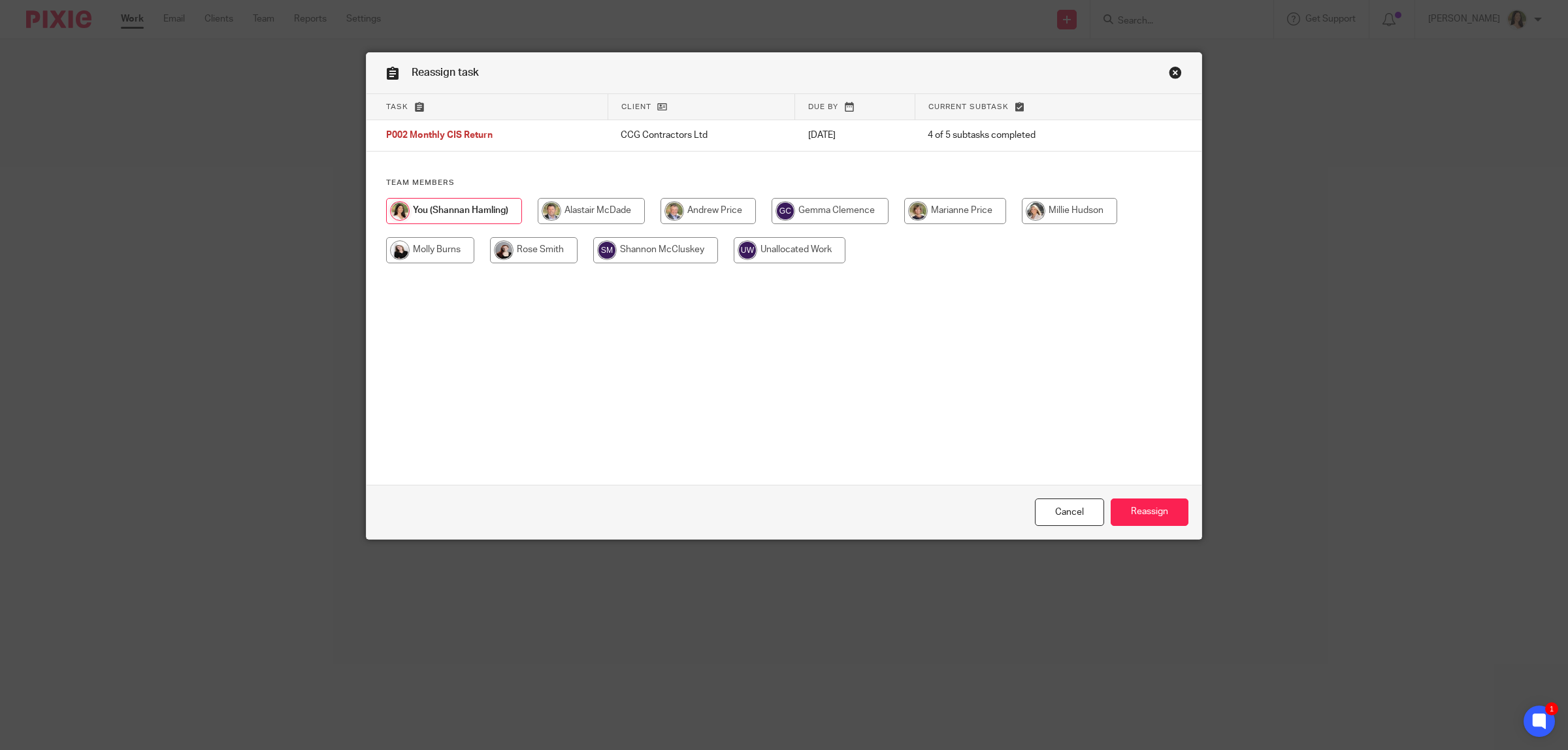
click at [947, 216] on input "radio" at bounding box center [954, 212] width 102 height 27
radio input "true"
click at [1141, 510] on input "Reassign" at bounding box center [1150, 513] width 78 height 28
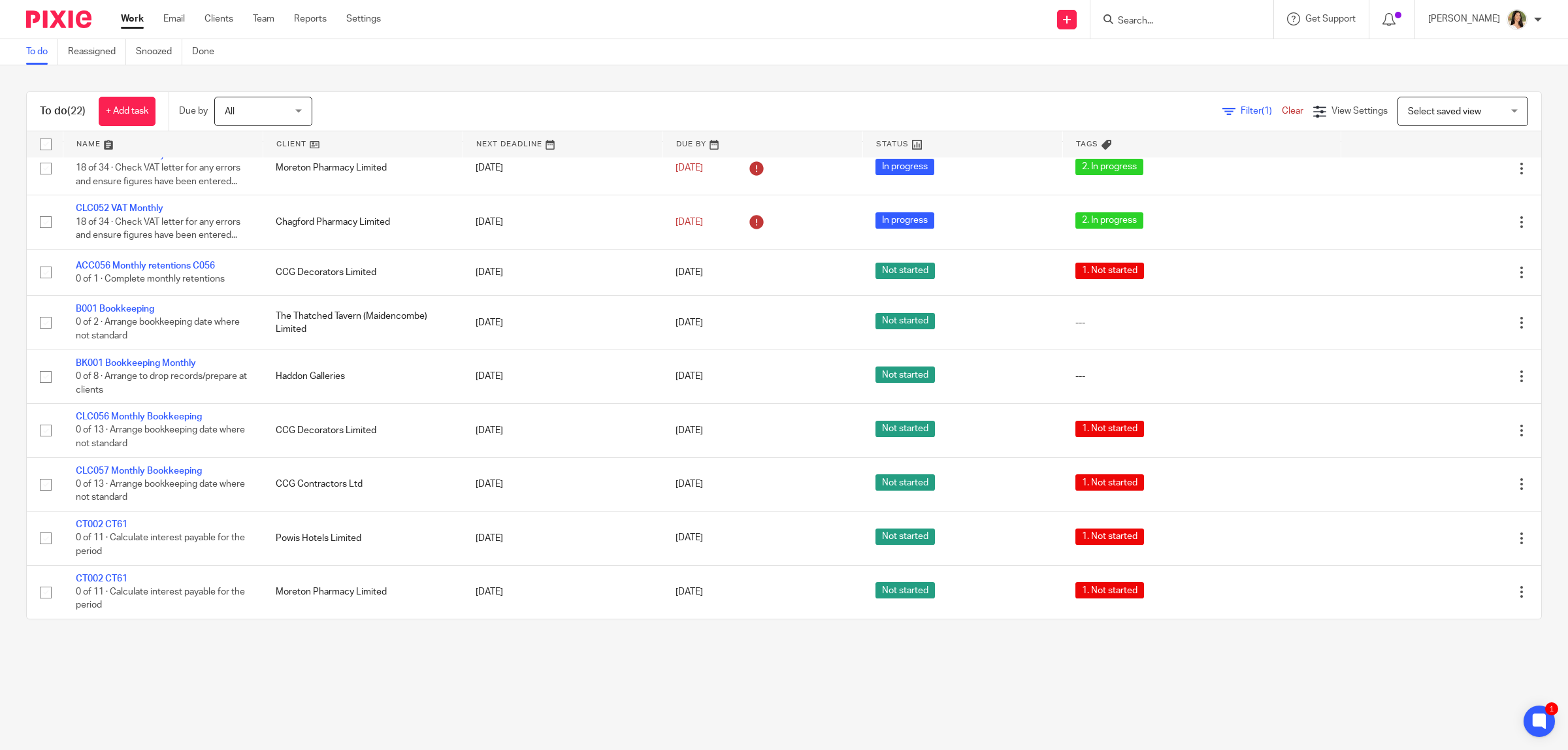
scroll to position [572, 0]
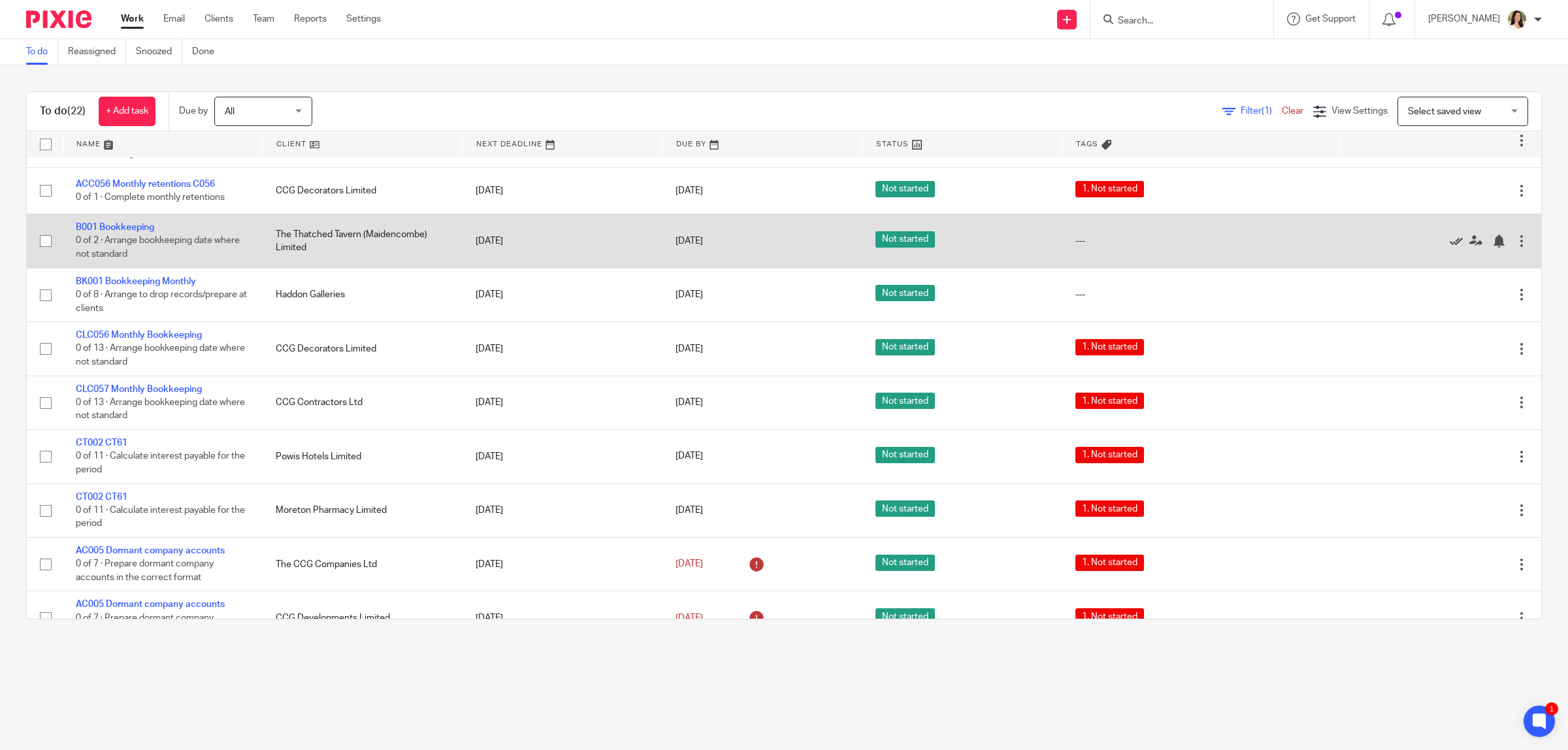
click at [1450, 240] on icon at bounding box center [1456, 241] width 13 height 13
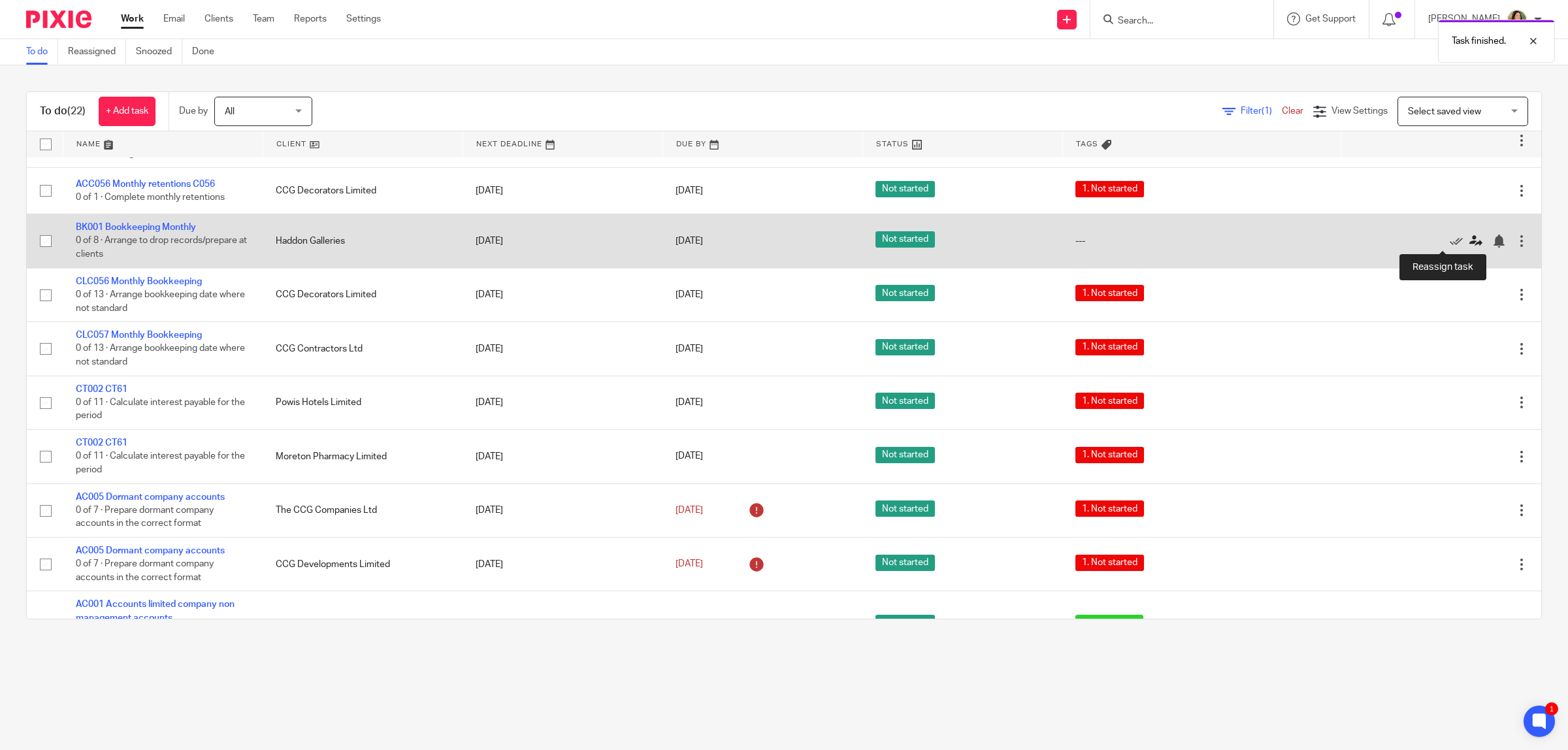
click at [1470, 238] on icon at bounding box center [1476, 241] width 13 height 13
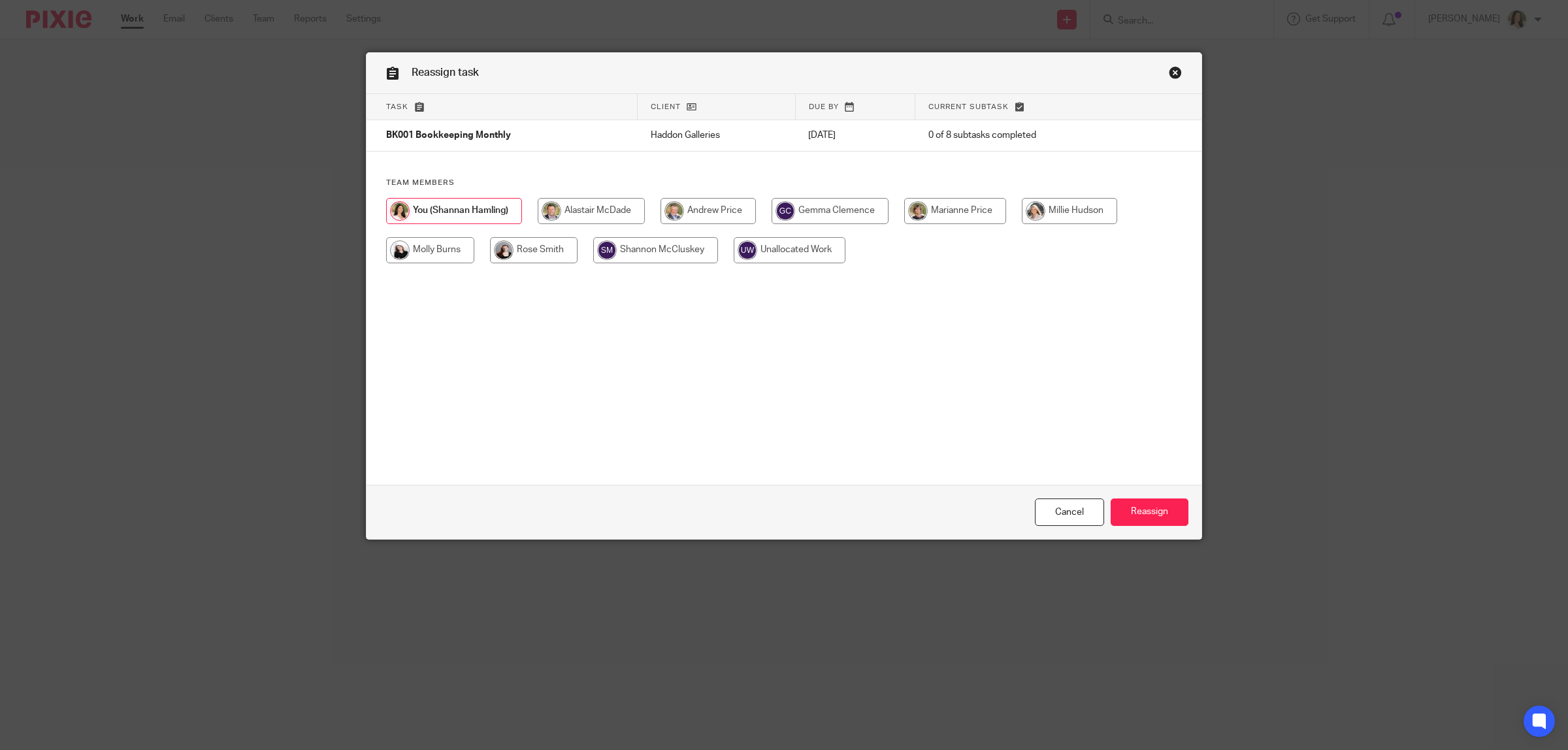
click at [856, 216] on input "radio" at bounding box center [830, 212] width 117 height 27
radio input "true"
click at [1161, 506] on input "Reassign" at bounding box center [1150, 513] width 78 height 28
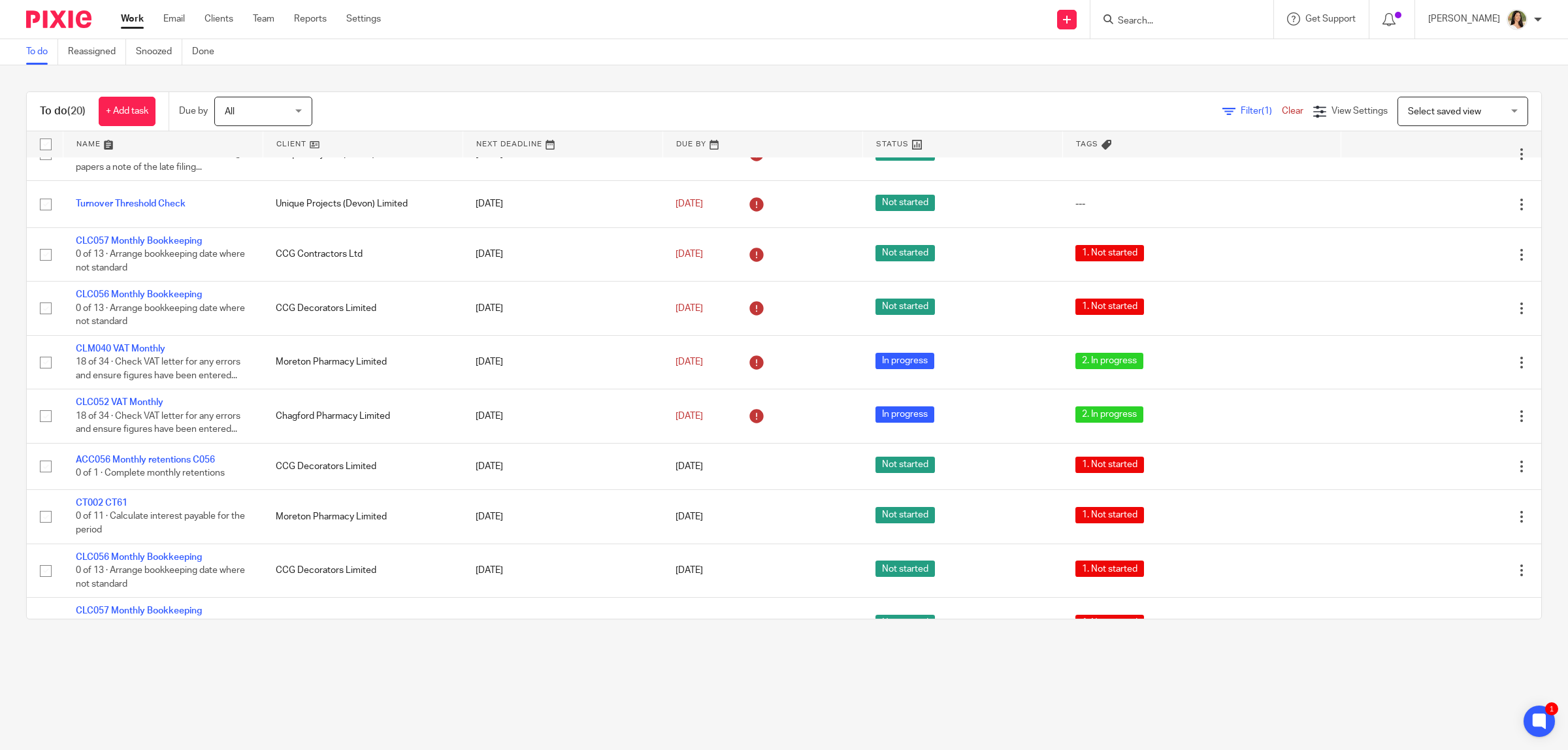
scroll to position [133, 0]
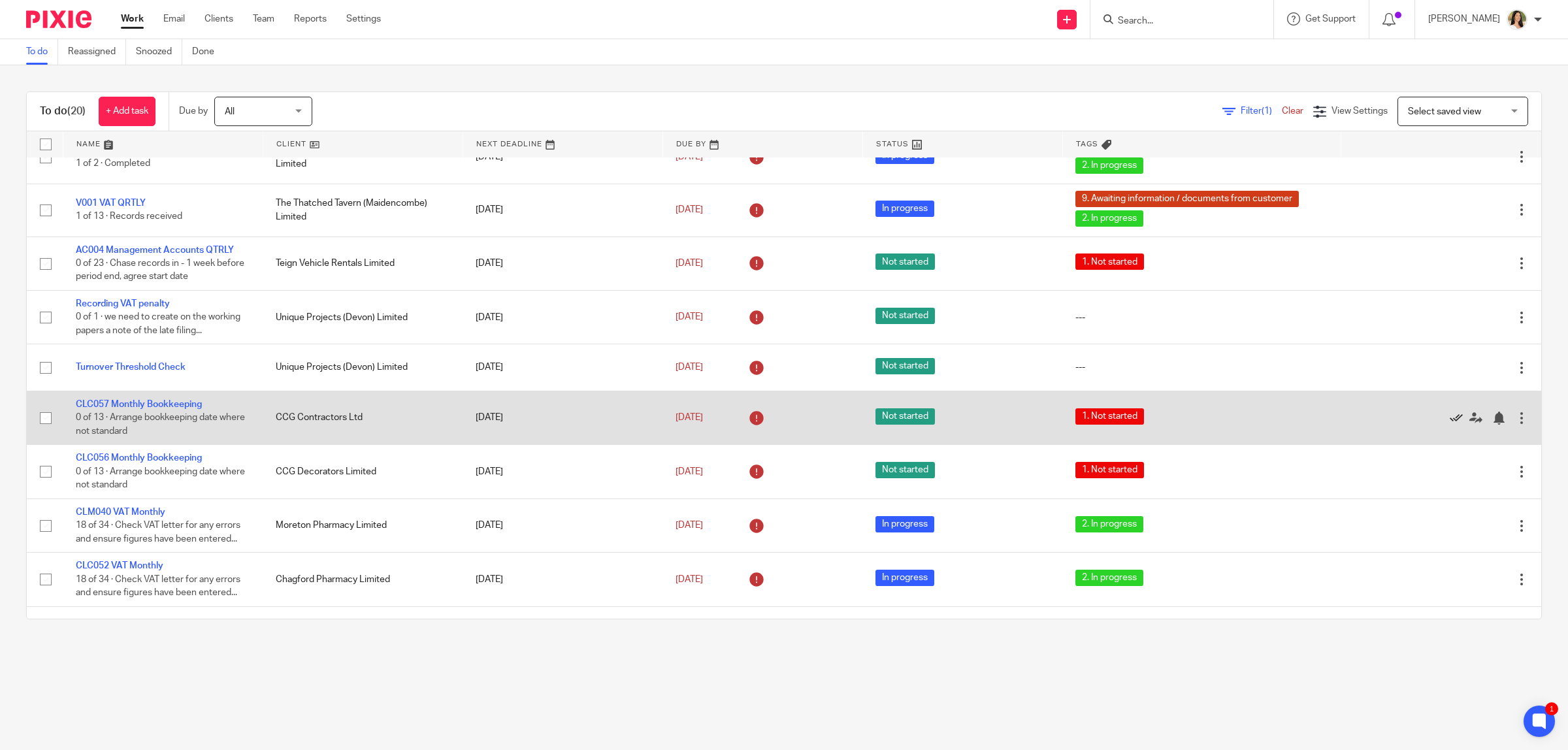
click at [1450, 415] on icon at bounding box center [1456, 418] width 13 height 13
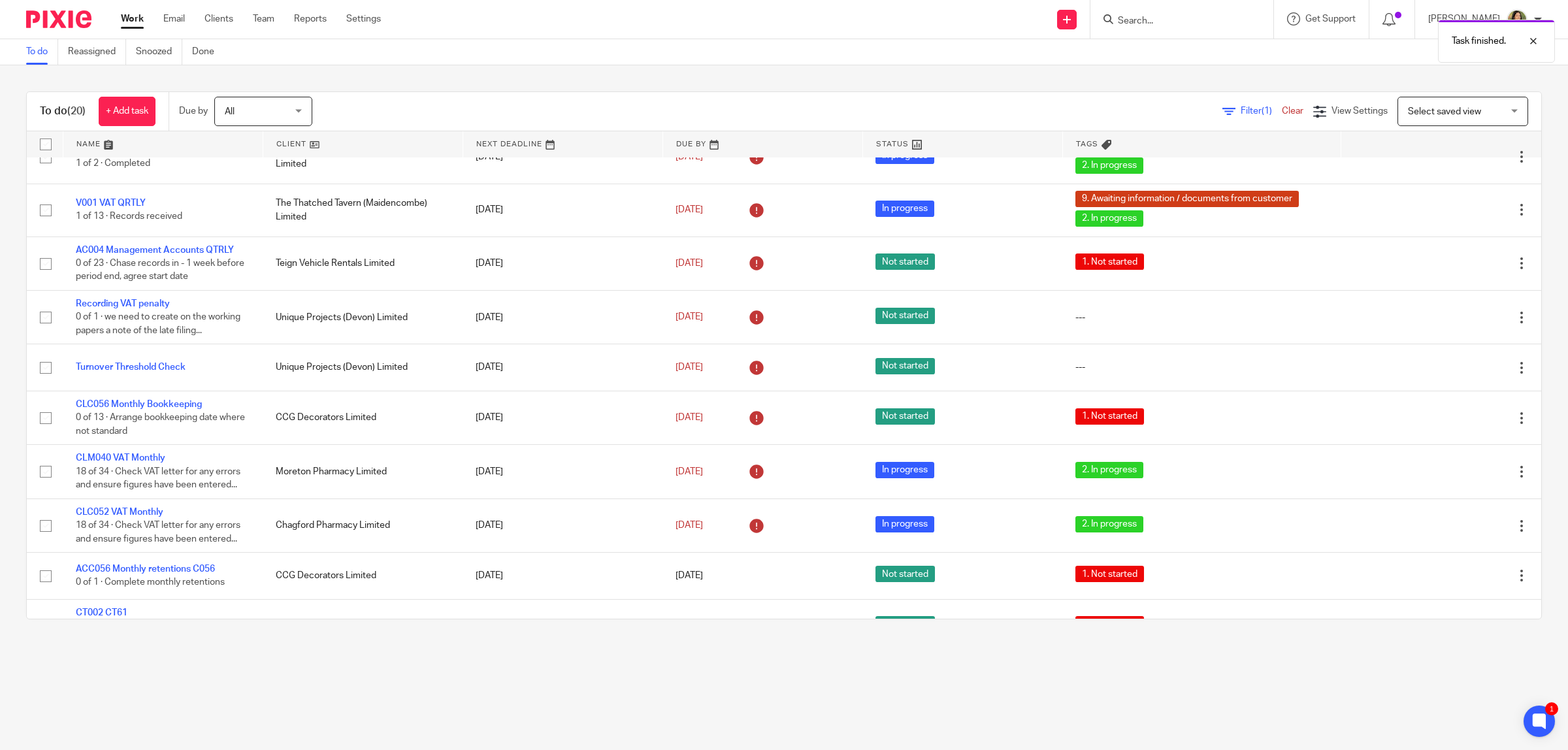
click at [1450, 415] on icon at bounding box center [1456, 418] width 13 height 13
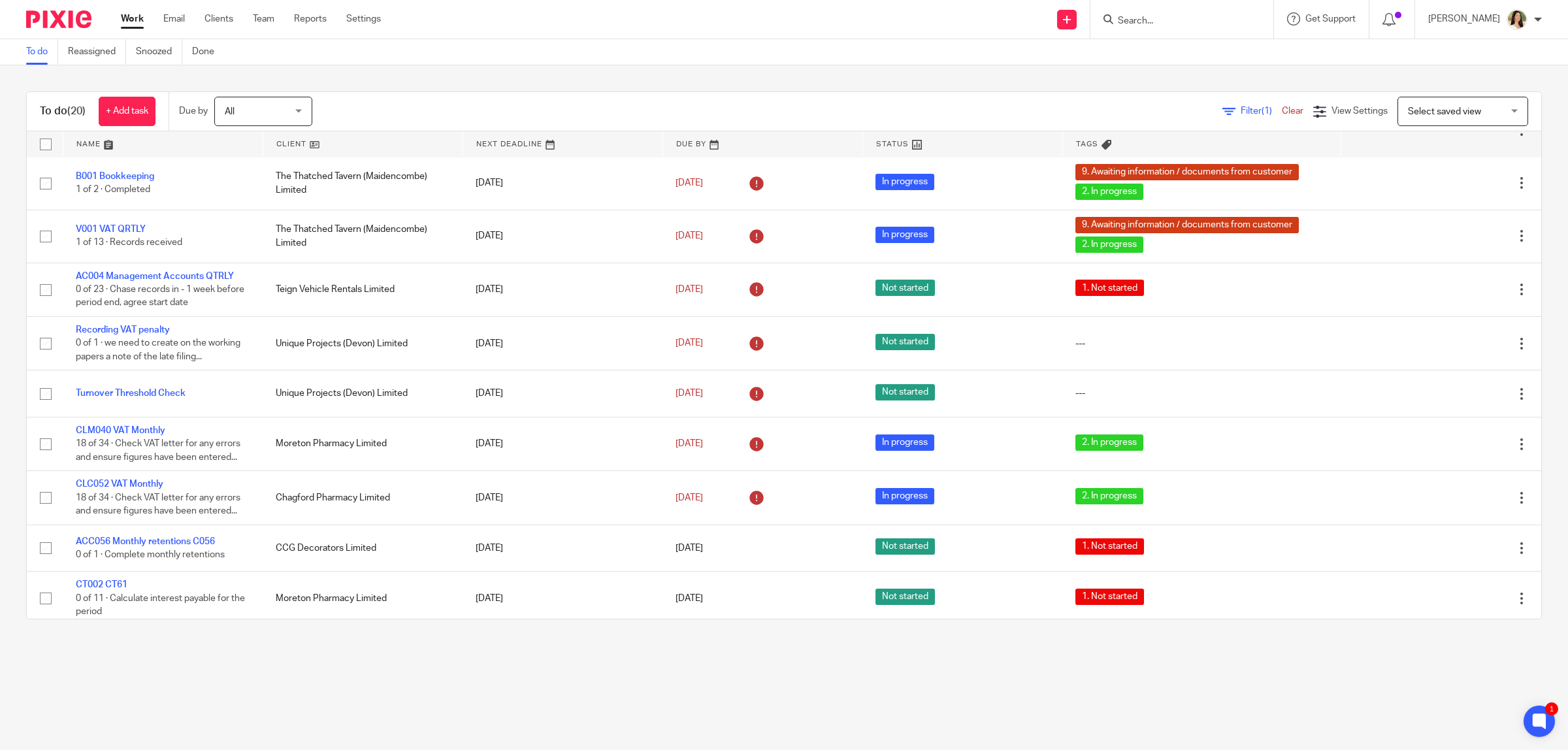
scroll to position [0, 0]
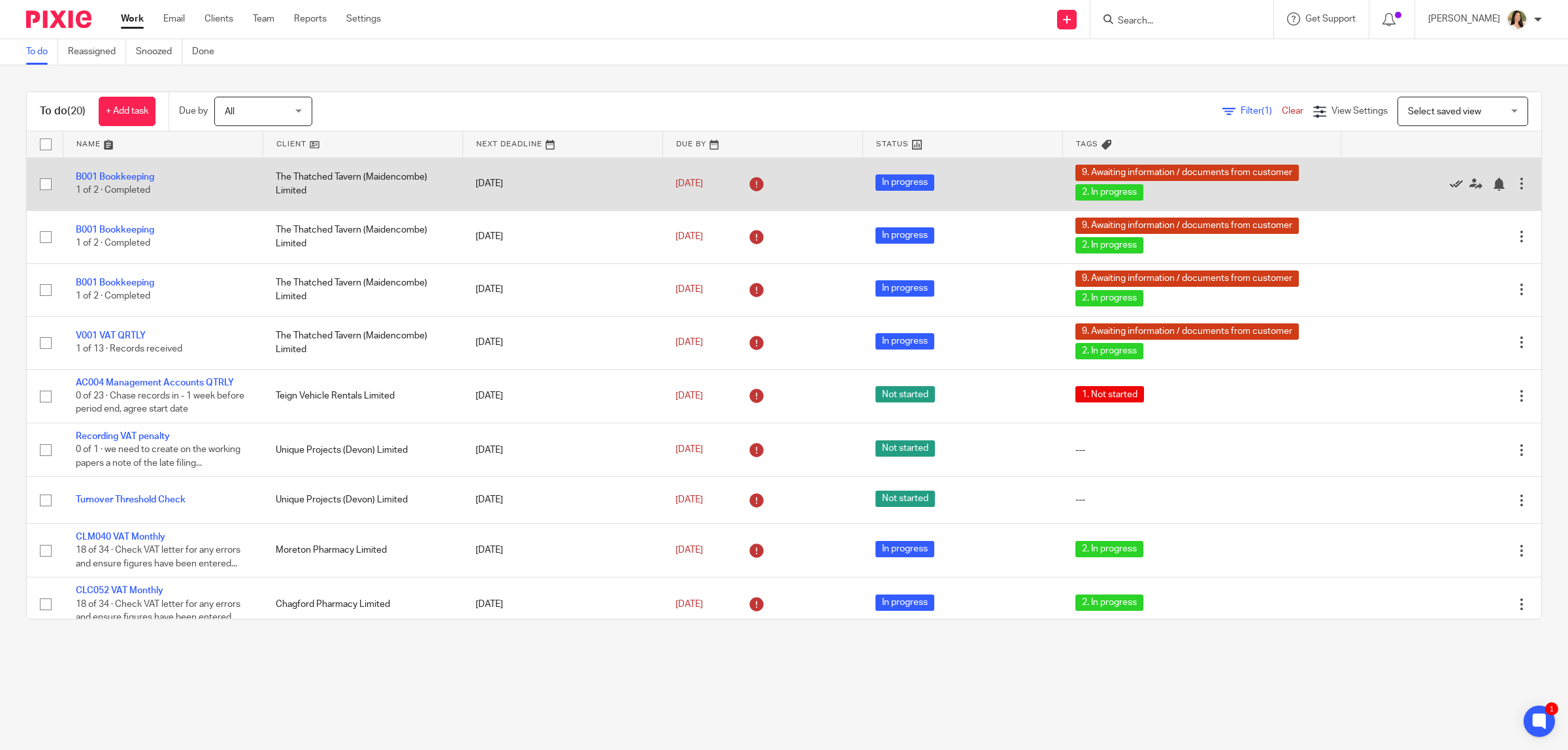
click at [1450, 183] on icon at bounding box center [1456, 184] width 13 height 13
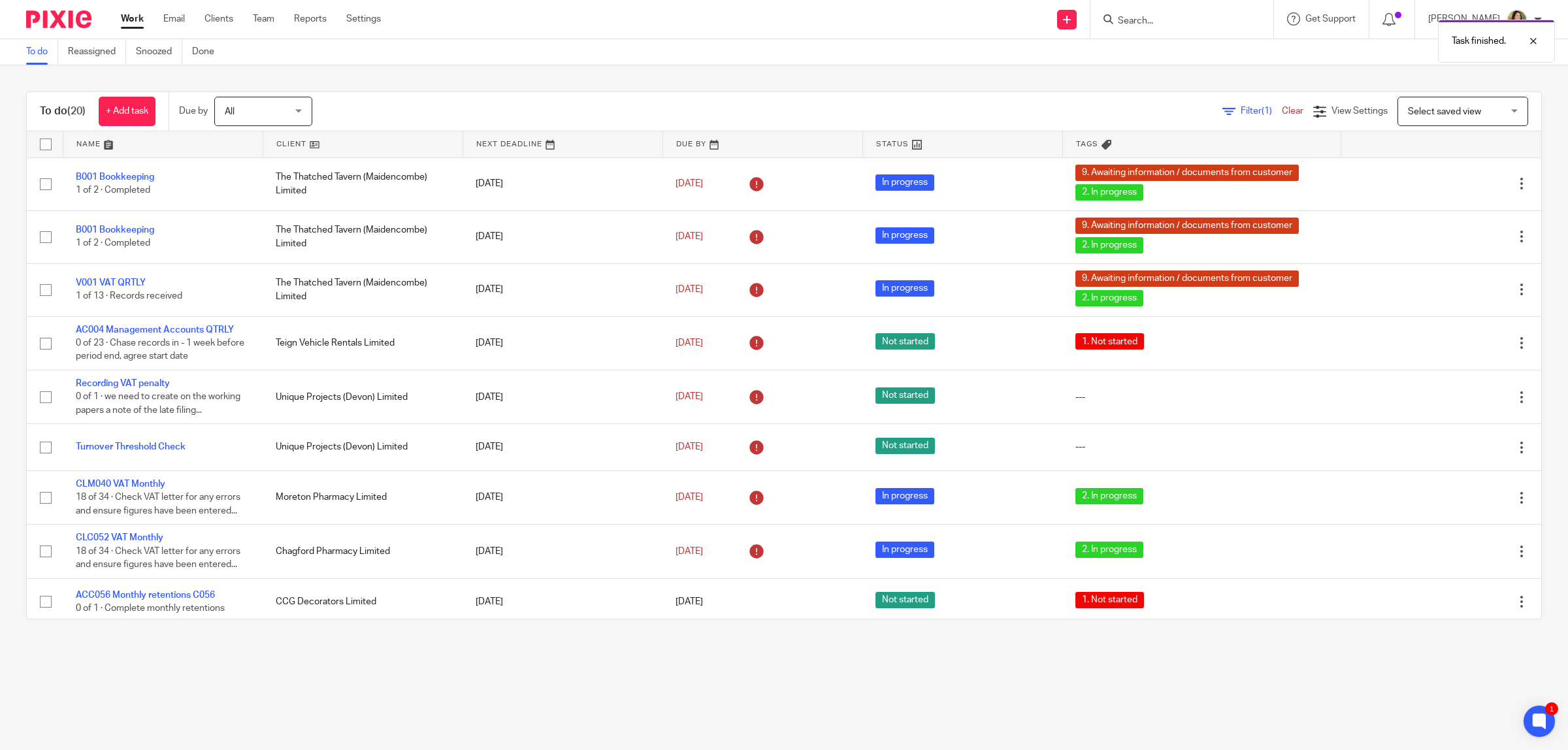
click at [1450, 183] on icon at bounding box center [1456, 184] width 13 height 13
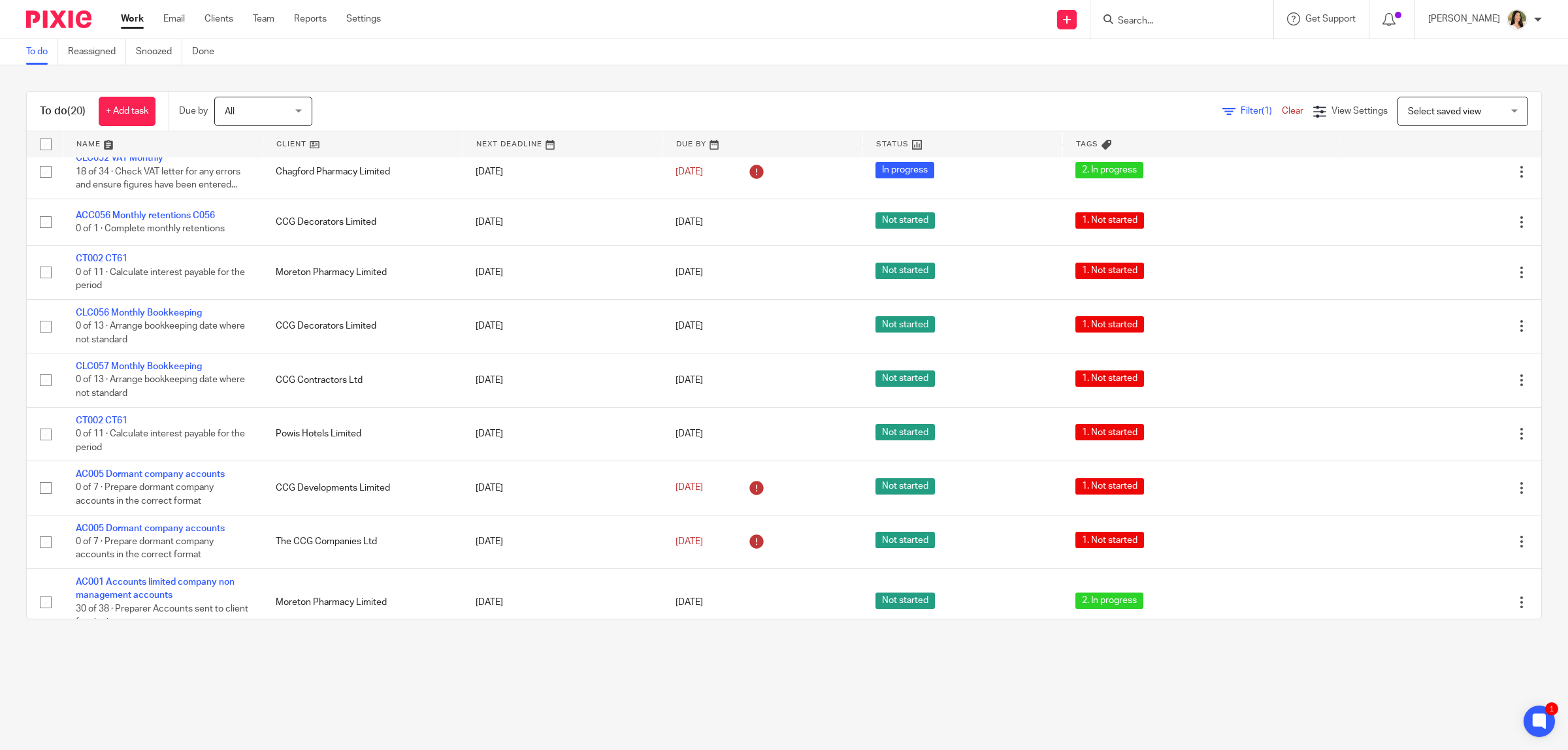
scroll to position [409, 0]
